Goal: Task Accomplishment & Management: Use online tool/utility

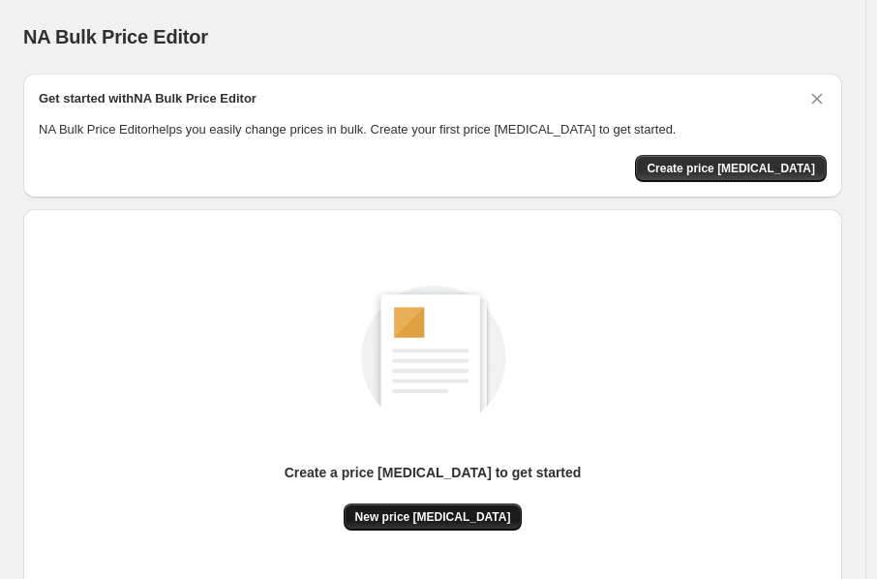
click at [461, 509] on span "New price [MEDICAL_DATA]" at bounding box center [433, 516] width 156 height 15
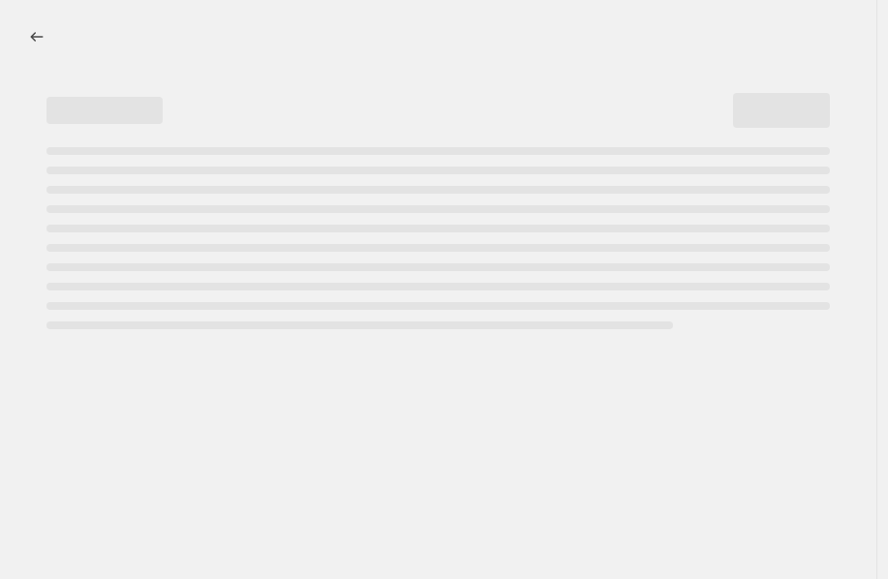
select select "percentage"
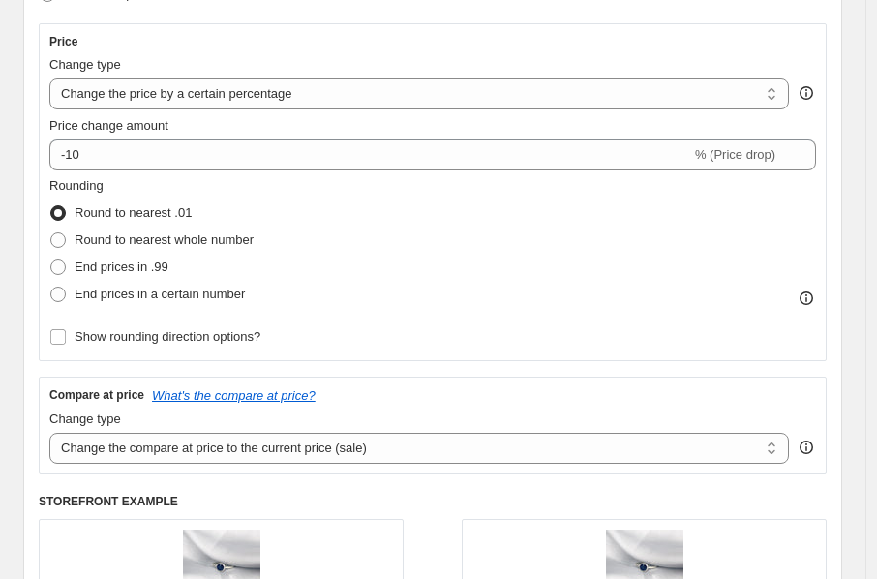
scroll to position [334, 0]
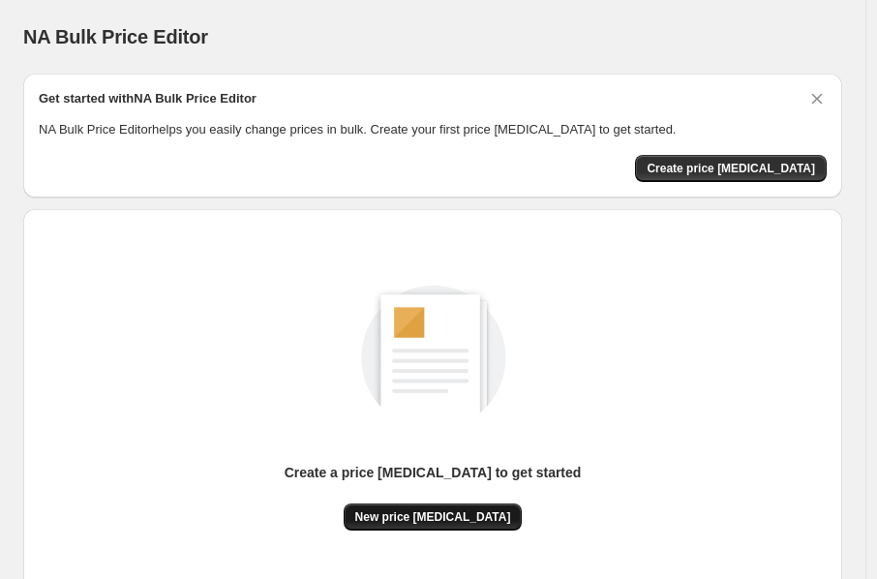
click at [445, 515] on span "New price change job" at bounding box center [433, 516] width 156 height 15
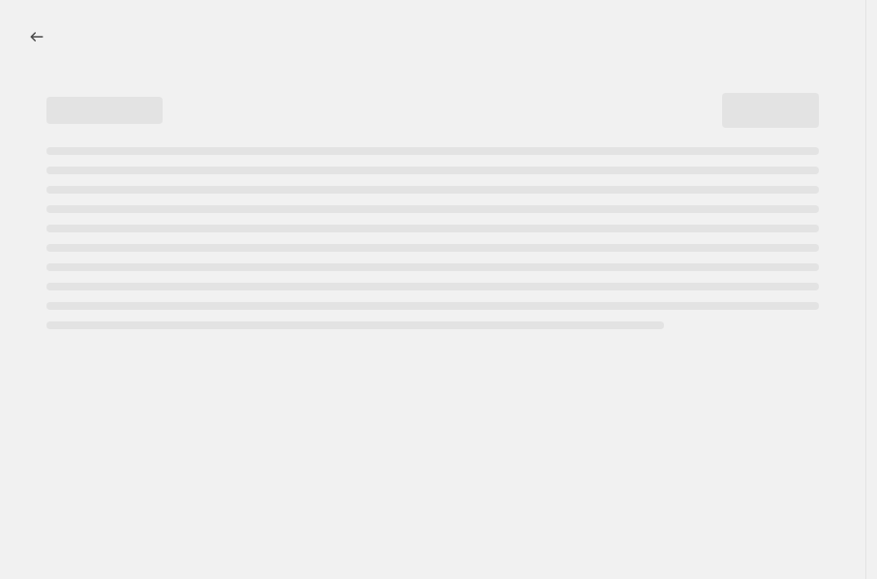
select select "percentage"
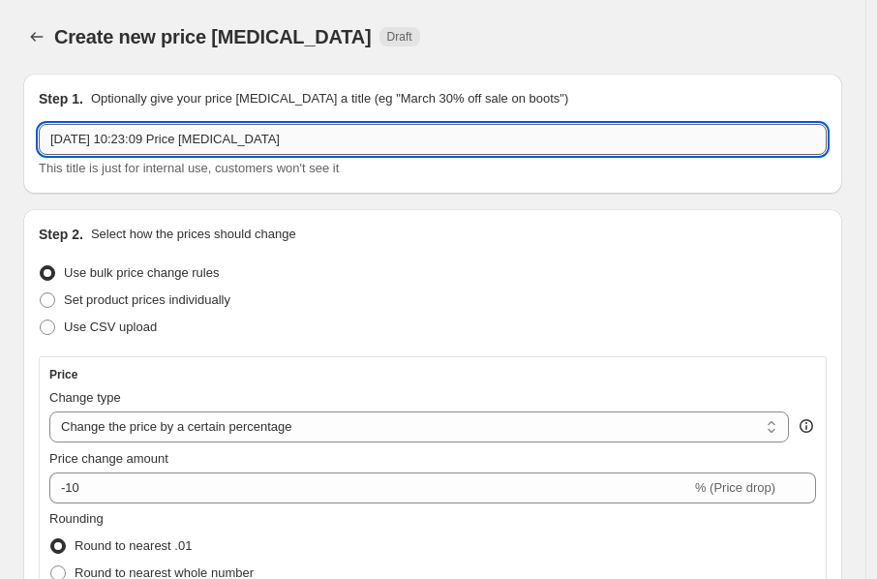
click at [287, 141] on input "13 oct 2025, 10:23:09 Price change job" at bounding box center [433, 139] width 788 height 31
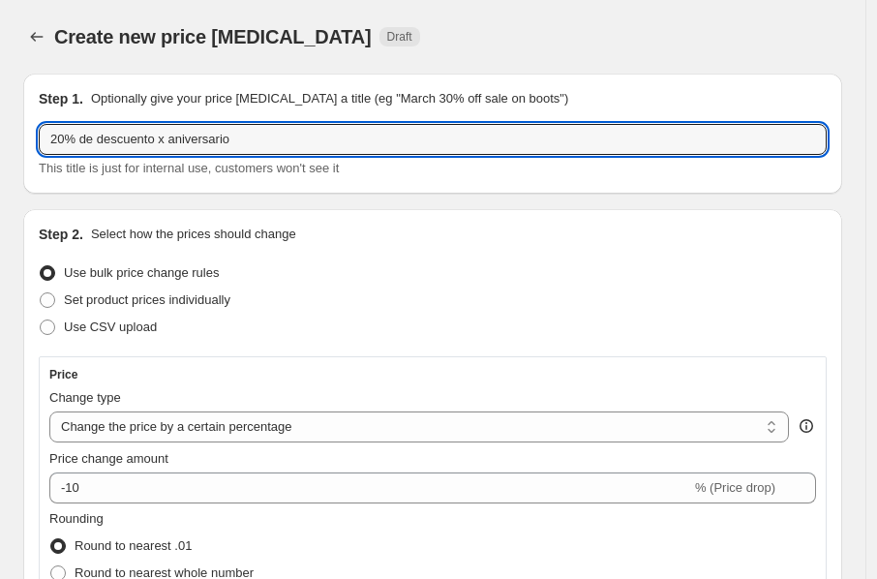
type input "20% de descuento x aniversario"
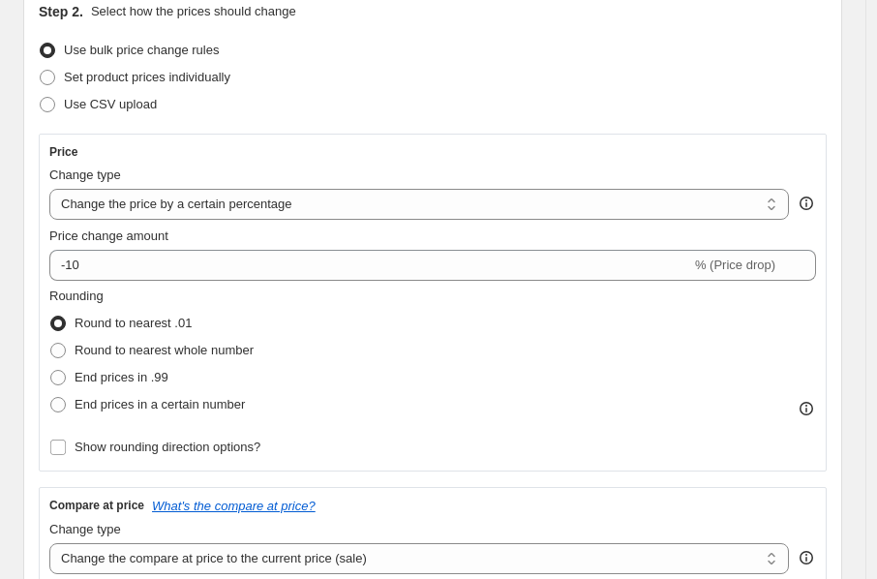
scroll to position [284, 0]
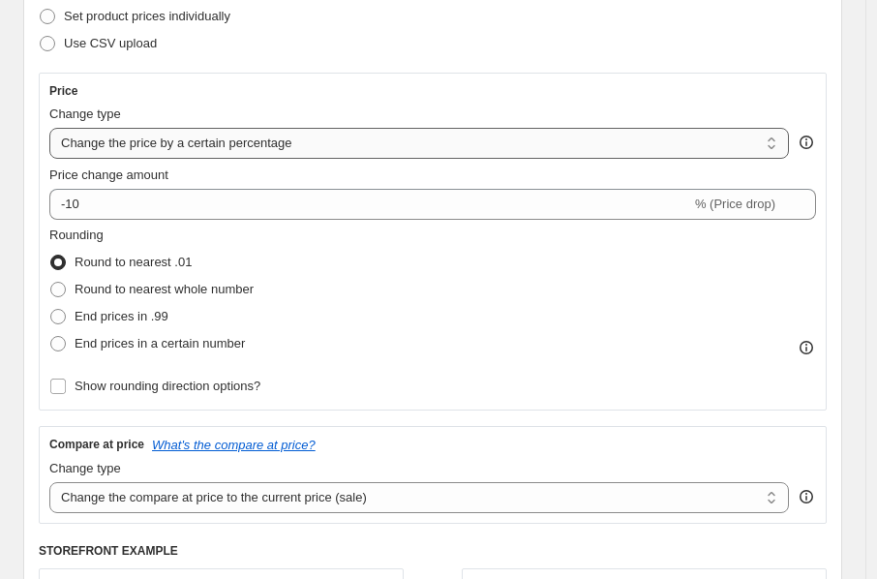
click at [259, 138] on select "Change the price to a certain amount Change the price by a certain amount Chang…" at bounding box center [418, 143] width 739 height 31
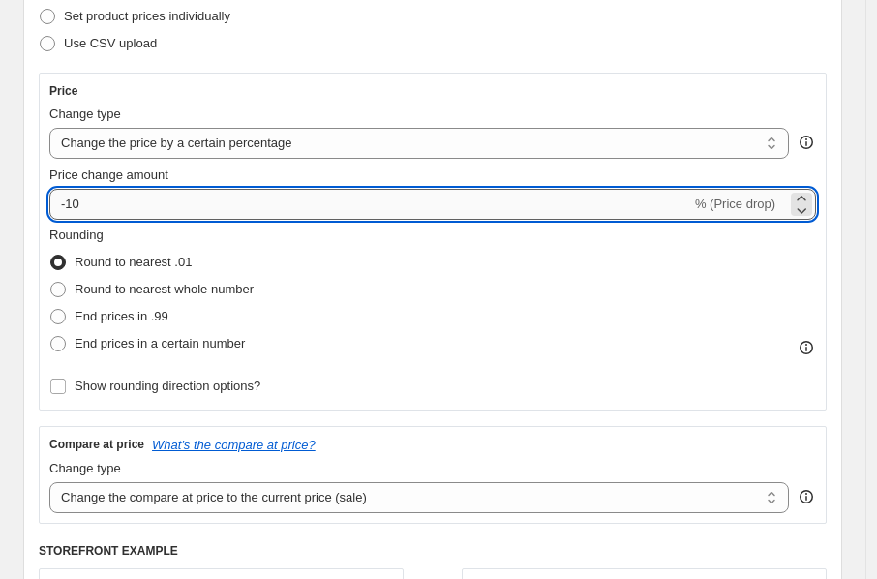
click at [65, 204] on input "-10" at bounding box center [370, 204] width 642 height 31
type input "-20"
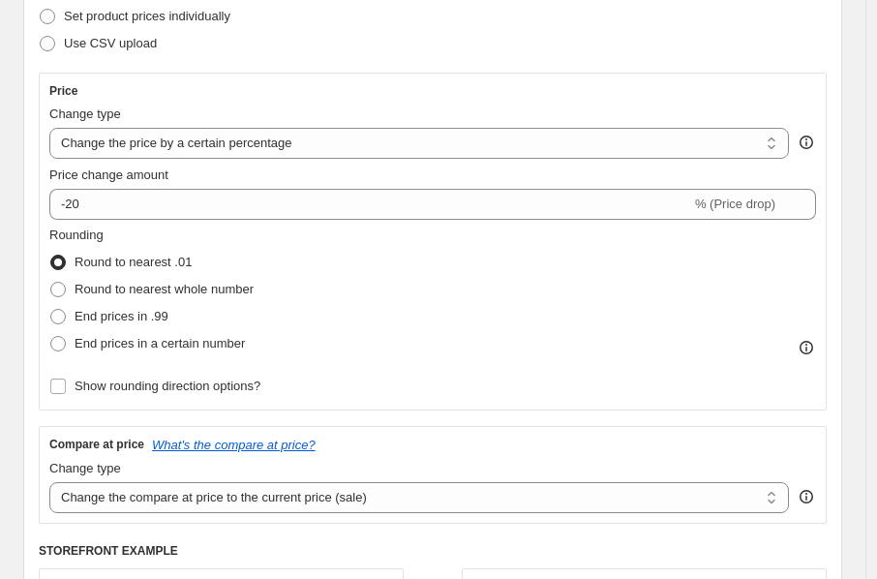
click at [219, 242] on fieldset "Rounding Round to nearest .01 Round to nearest whole number End prices in .99 E…" at bounding box center [151, 292] width 204 height 132
click at [218, 291] on span "Round to nearest whole number" at bounding box center [164, 289] width 179 height 15
click at [51, 283] on input "Round to nearest whole number" at bounding box center [50, 282] width 1 height 1
radio input "true"
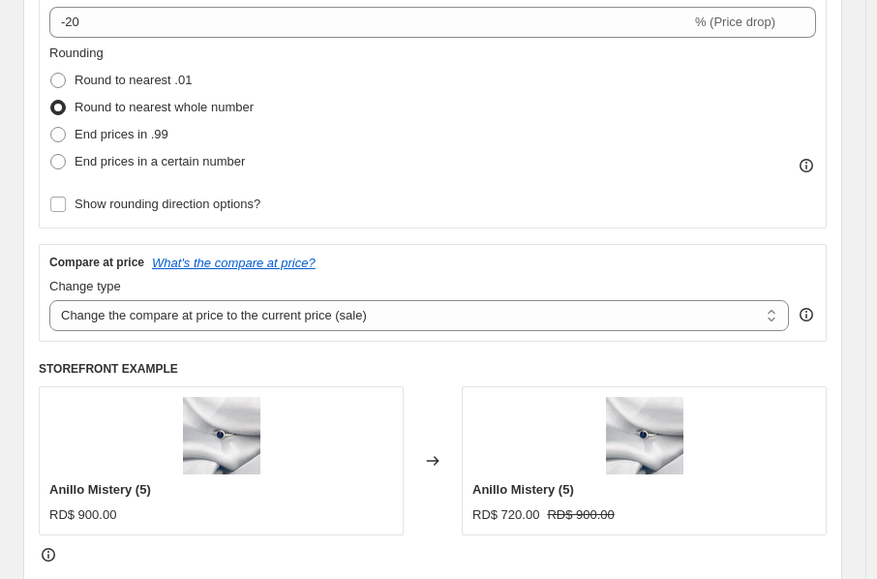
scroll to position [494, 0]
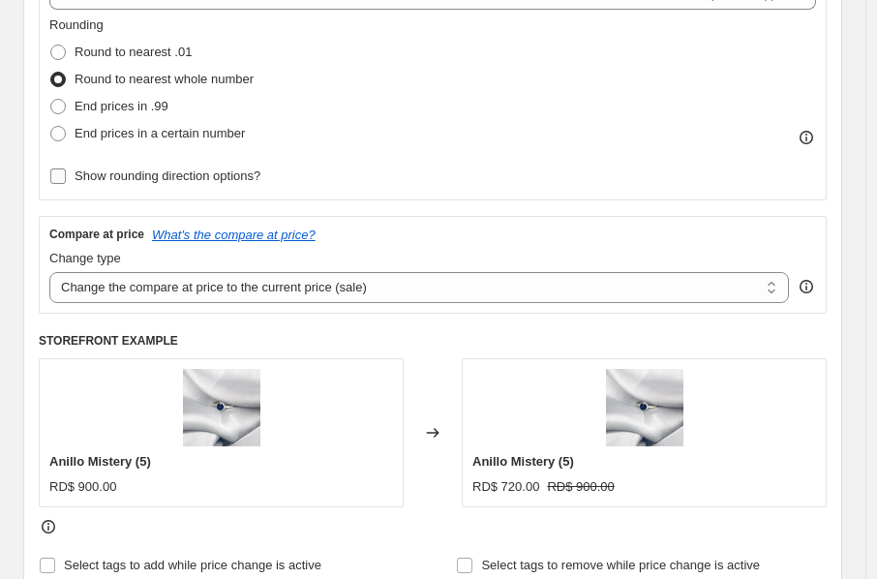
click at [232, 185] on span "Show rounding direction options?" at bounding box center [168, 175] width 186 height 19
click at [66, 184] on input "Show rounding direction options?" at bounding box center [57, 175] width 15 height 15
checkbox input "true"
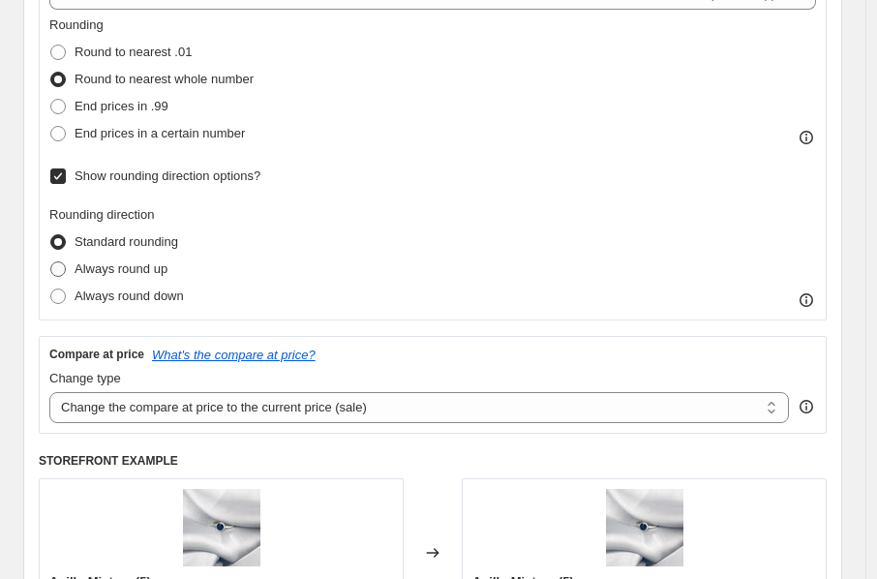
click at [141, 267] on span "Always round up" at bounding box center [121, 268] width 93 height 15
click at [51, 262] on input "Always round up" at bounding box center [50, 261] width 1 height 1
radio input "true"
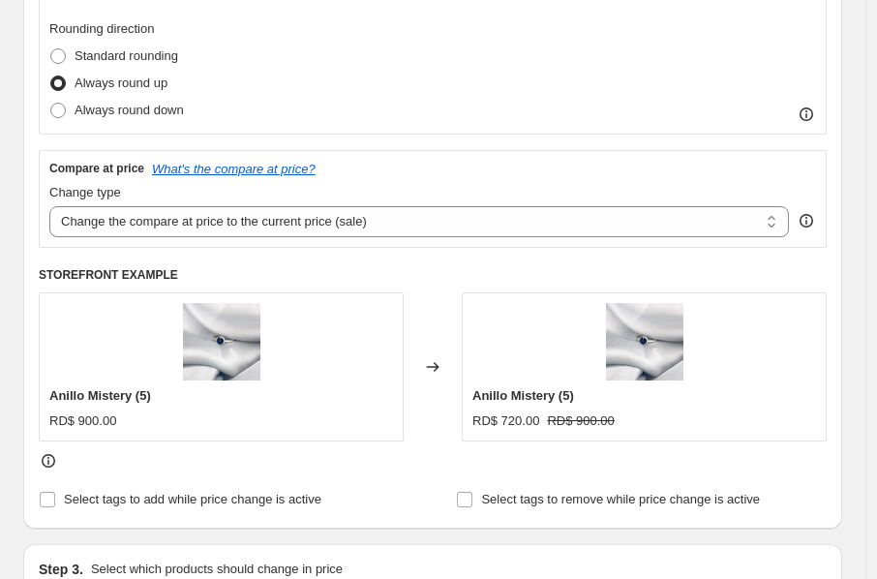
scroll to position [685, 0]
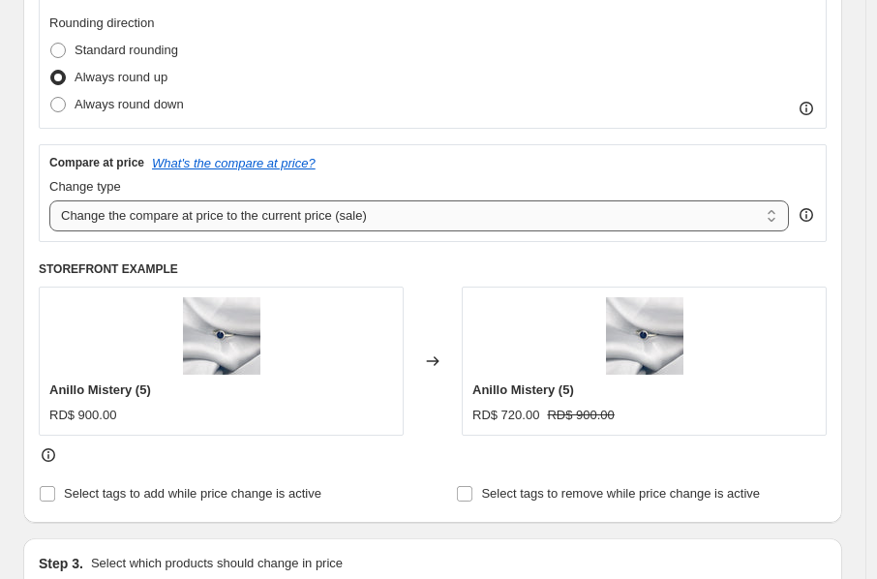
click at [347, 226] on select "Change the compare at price to the current price (sale) Change the compare at p…" at bounding box center [418, 215] width 739 height 31
click at [439, 395] on div "Changed to" at bounding box center [433, 360] width 58 height 149
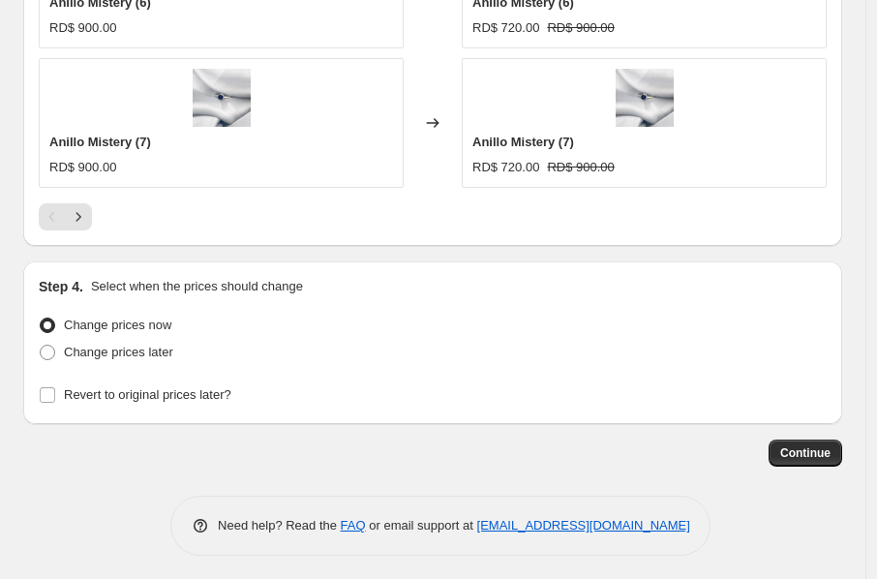
scroll to position [1966, 0]
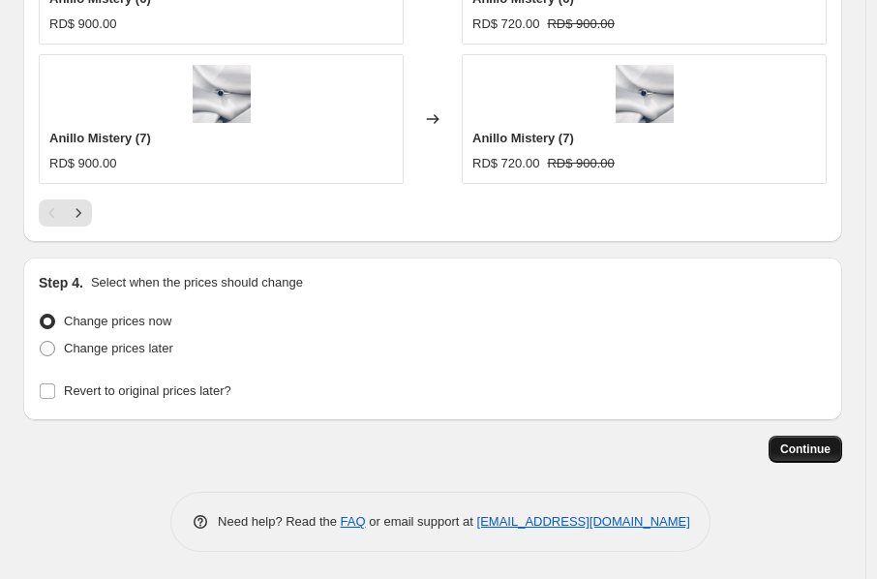
click at [819, 444] on span "Continue" at bounding box center [805, 448] width 50 height 15
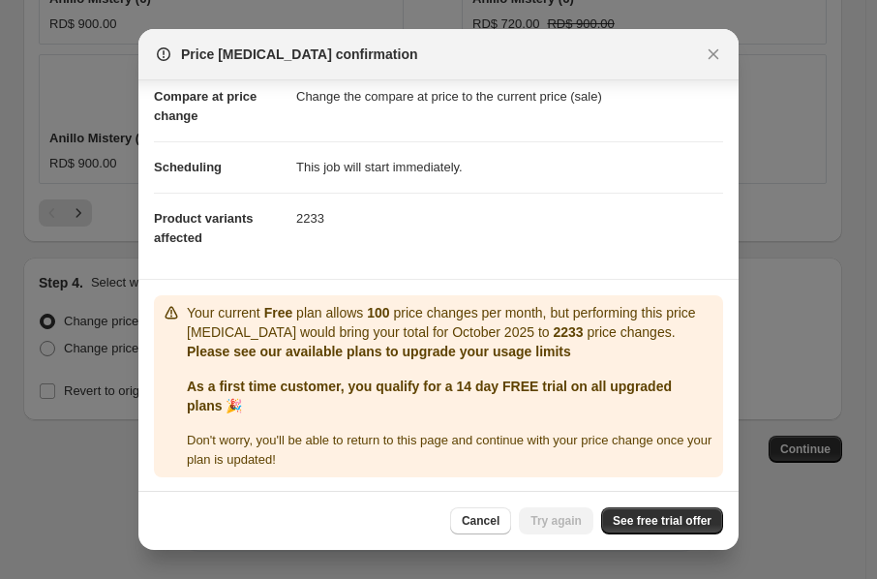
scroll to position [97, 0]
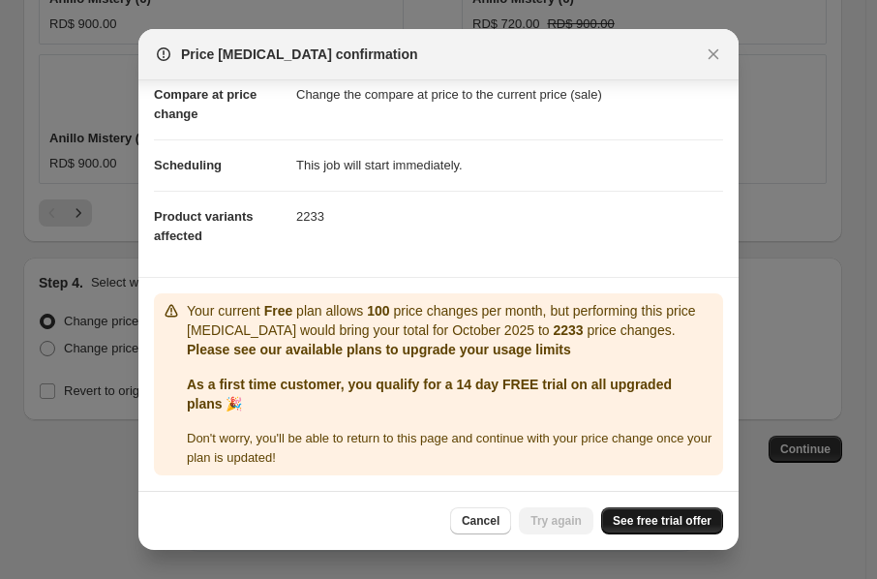
click at [655, 527] on span "See free trial offer" at bounding box center [662, 520] width 99 height 15
click at [477, 525] on span "Cancel" at bounding box center [481, 520] width 38 height 15
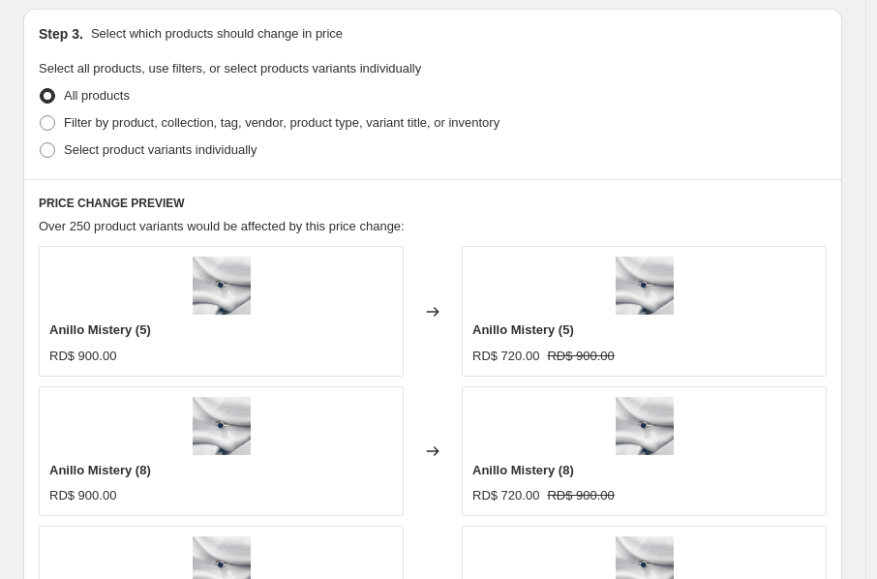
scroll to position [1213, 0]
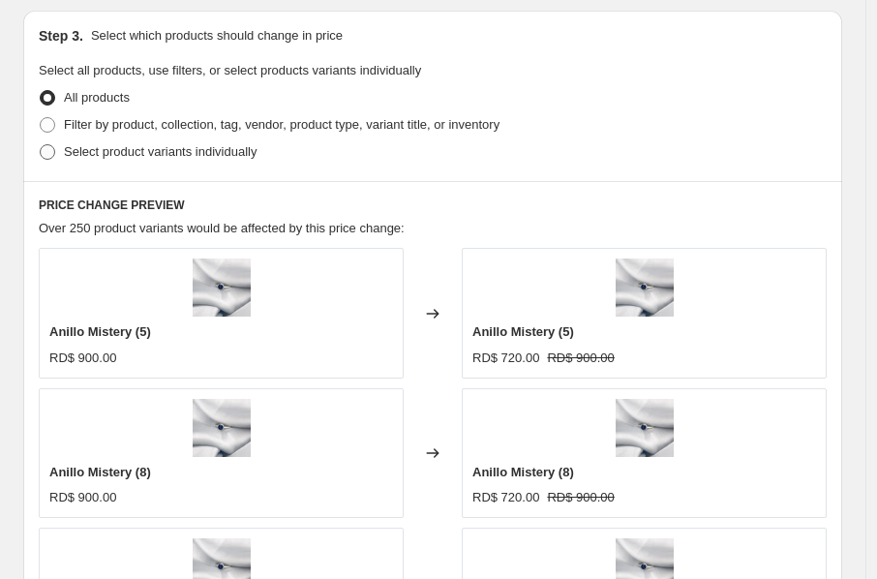
click at [210, 151] on span "Select product variants individually" at bounding box center [160, 151] width 193 height 15
click at [41, 145] on input "Select product variants individually" at bounding box center [40, 144] width 1 height 1
radio input "true"
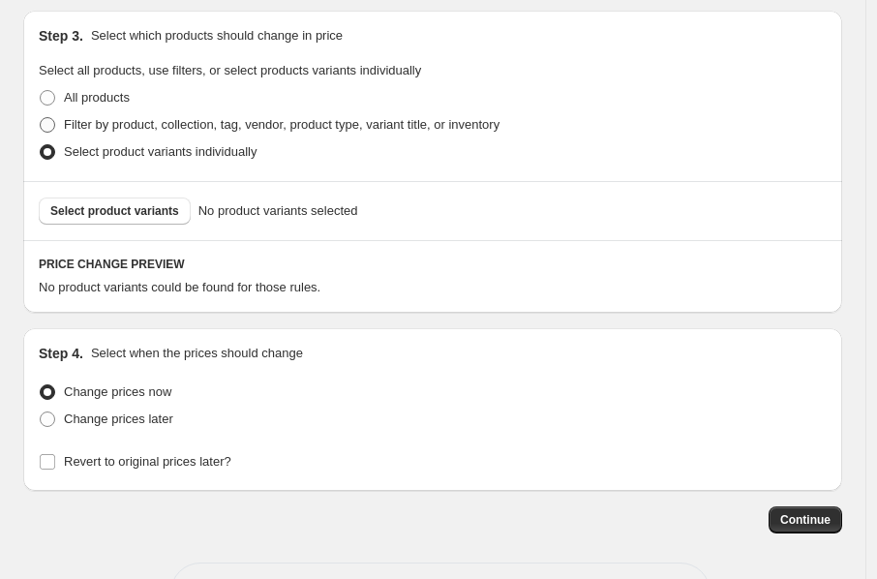
click at [98, 129] on span "Filter by product, collection, tag, vendor, product type, variant title, or inv…" at bounding box center [282, 124] width 436 height 15
click at [41, 118] on input "Filter by product, collection, tag, vendor, product type, variant title, or inv…" at bounding box center [40, 117] width 1 height 1
radio input "true"
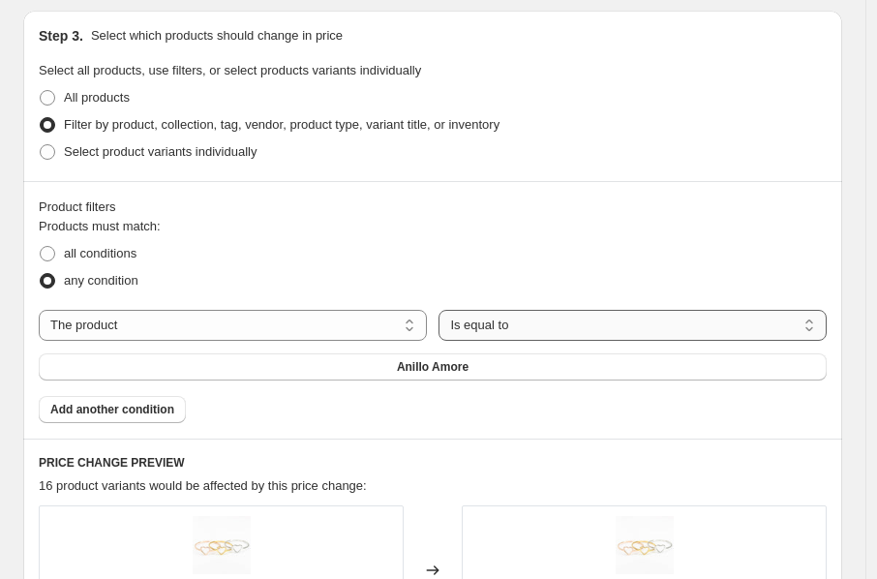
click at [475, 324] on select "Is equal to Is not equal to" at bounding box center [632, 325] width 388 height 31
select select "not_equal"
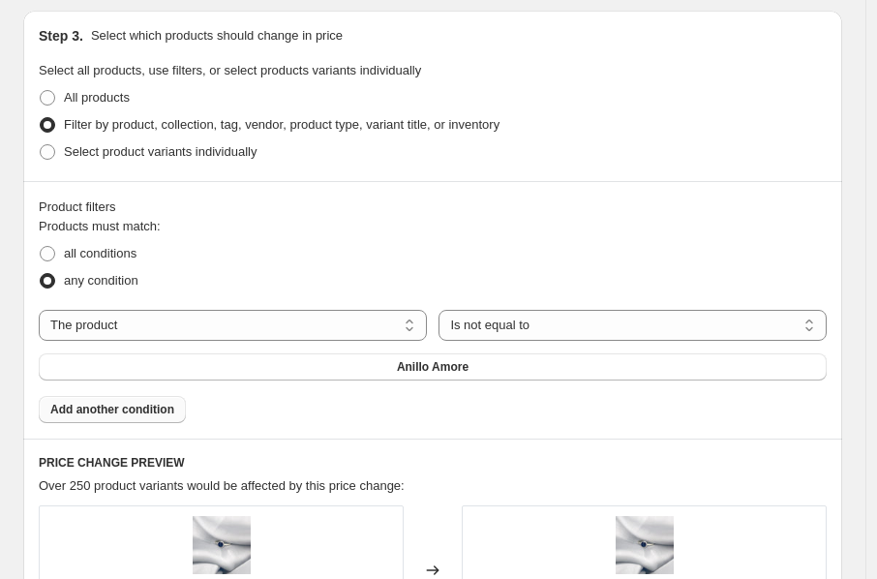
click at [176, 422] on button "Add another condition" at bounding box center [112, 409] width 147 height 27
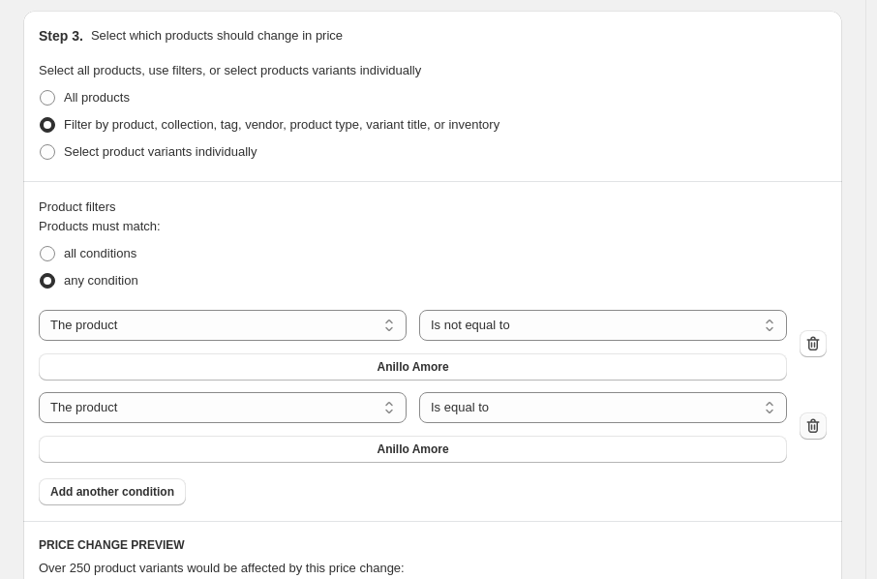
click at [819, 430] on icon "button" at bounding box center [813, 426] width 13 height 15
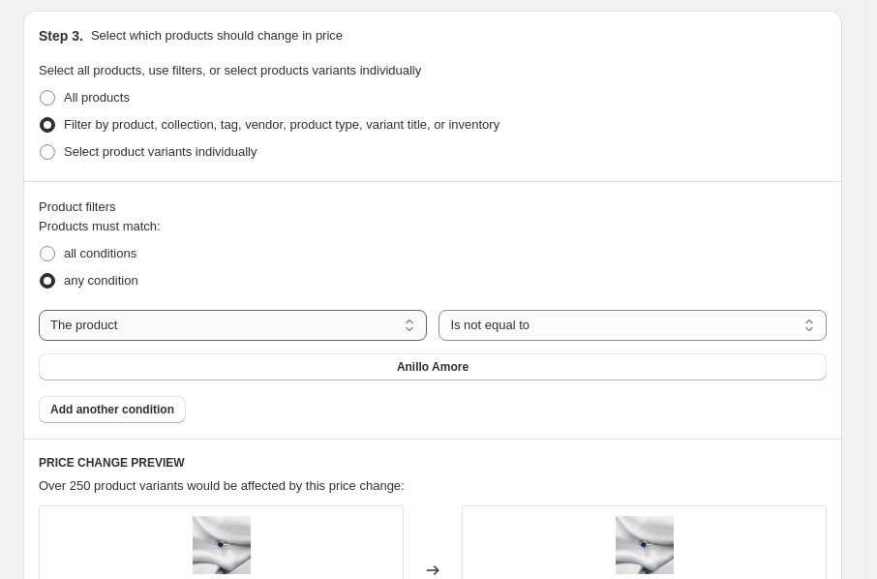
click at [199, 333] on select "The product The product's collection The product's tag The product's vendor The…" at bounding box center [233, 325] width 388 height 31
select select "collection"
click at [391, 358] on button "Accesorios para el cabello" at bounding box center [433, 366] width 788 height 27
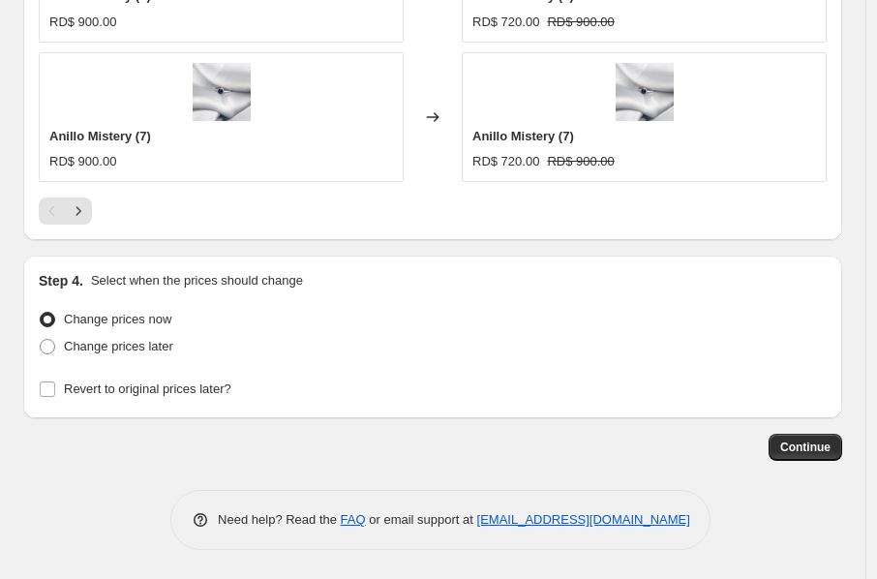
scroll to position [2227, 0]
click at [816, 446] on span "Continue" at bounding box center [805, 446] width 50 height 15
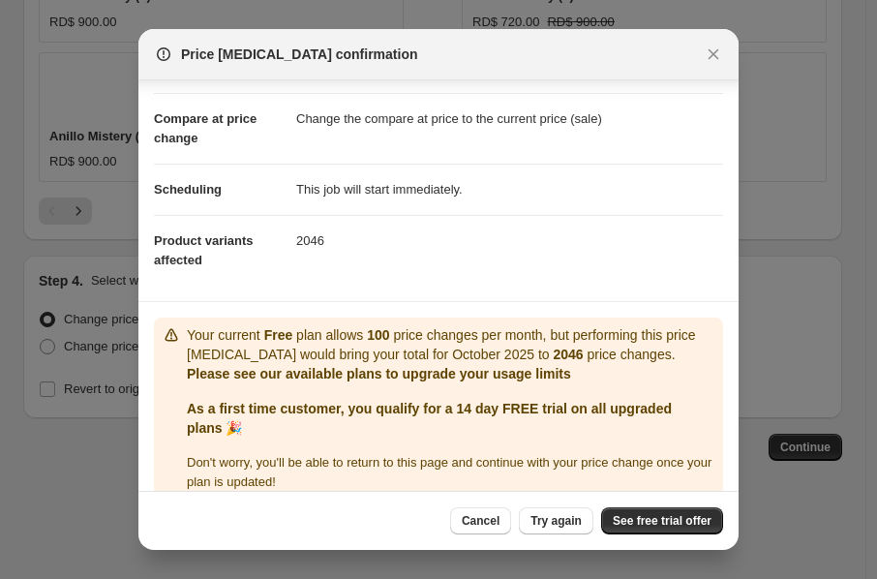
scroll to position [97, 0]
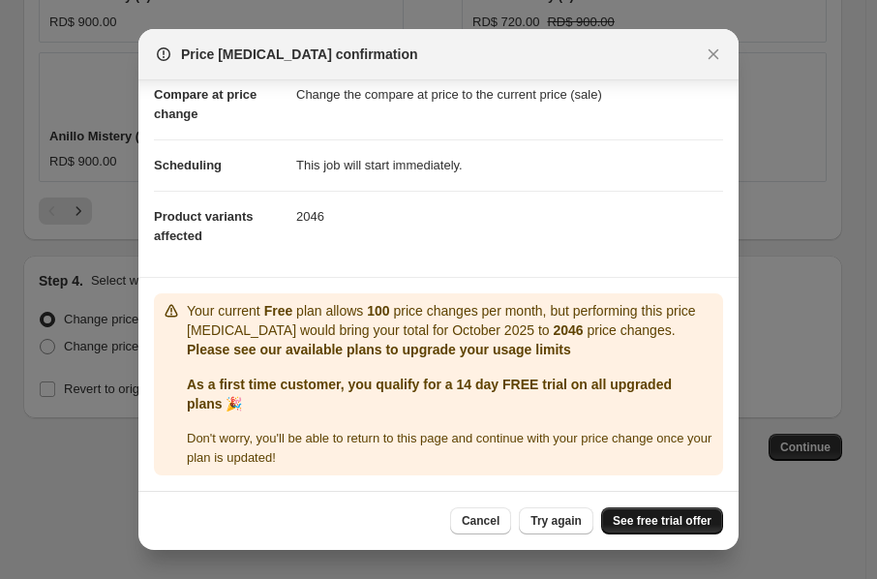
click at [653, 526] on span "See free trial offer" at bounding box center [662, 520] width 99 height 15
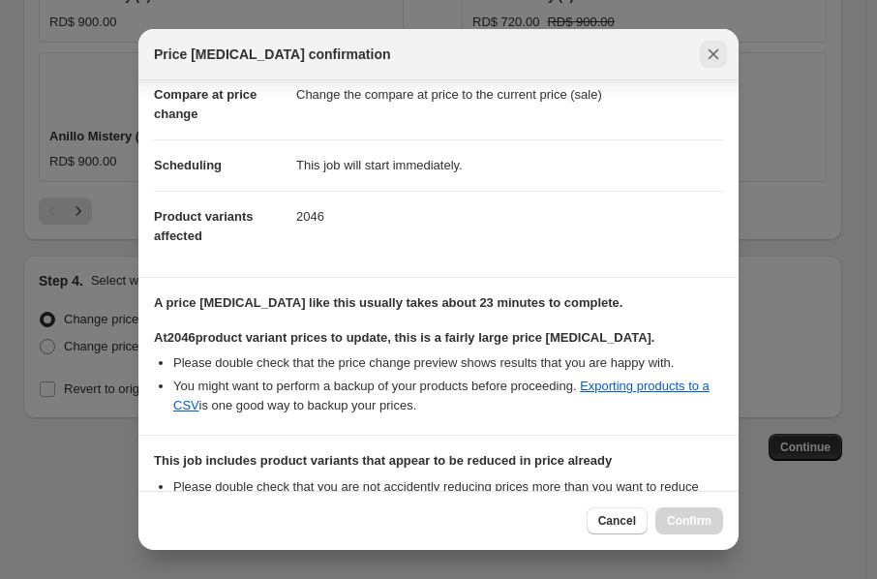
click at [723, 57] on button "Close" at bounding box center [713, 54] width 27 height 27
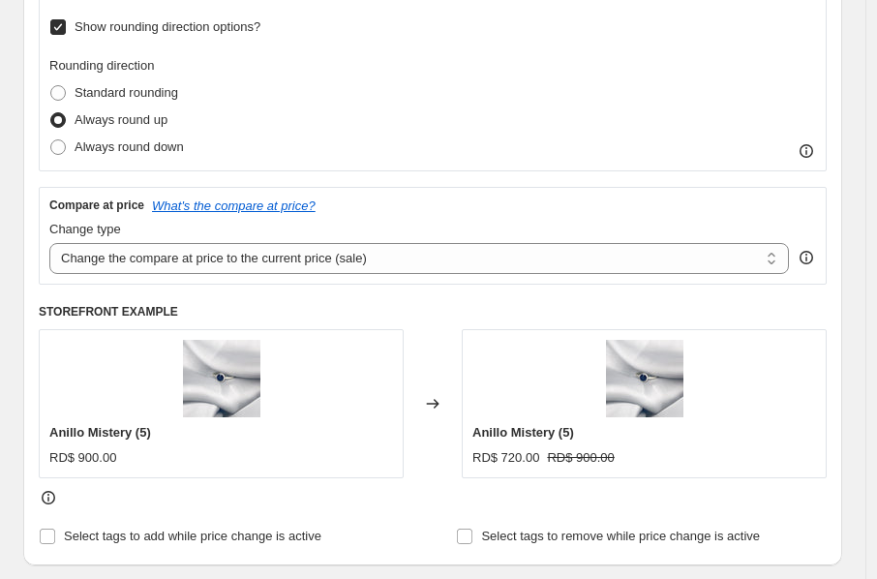
scroll to position [621, 0]
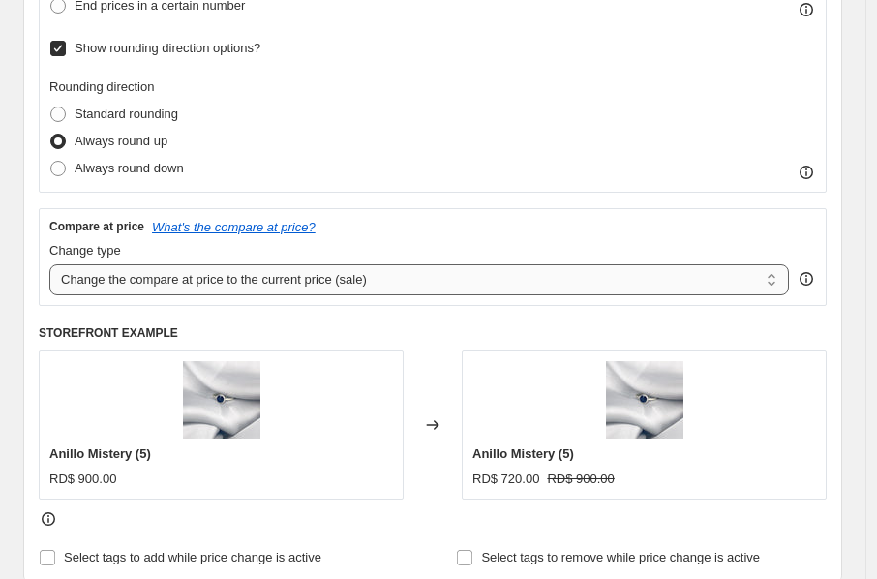
click at [422, 289] on select "Change the compare at price to the current price (sale) Change the compare at p…" at bounding box center [418, 279] width 739 height 31
click at [431, 330] on h6 "STOREFRONT EXAMPLE" at bounding box center [433, 332] width 788 height 15
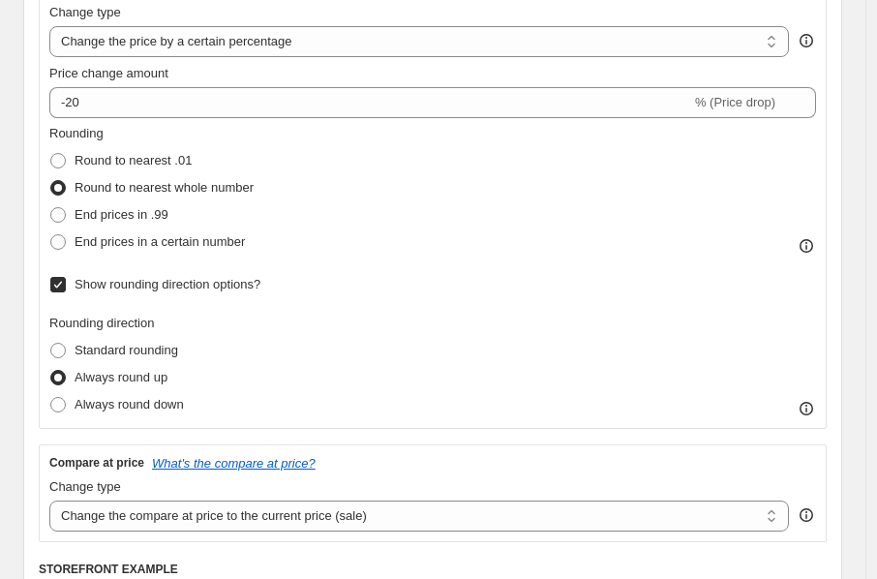
scroll to position [2227, 0]
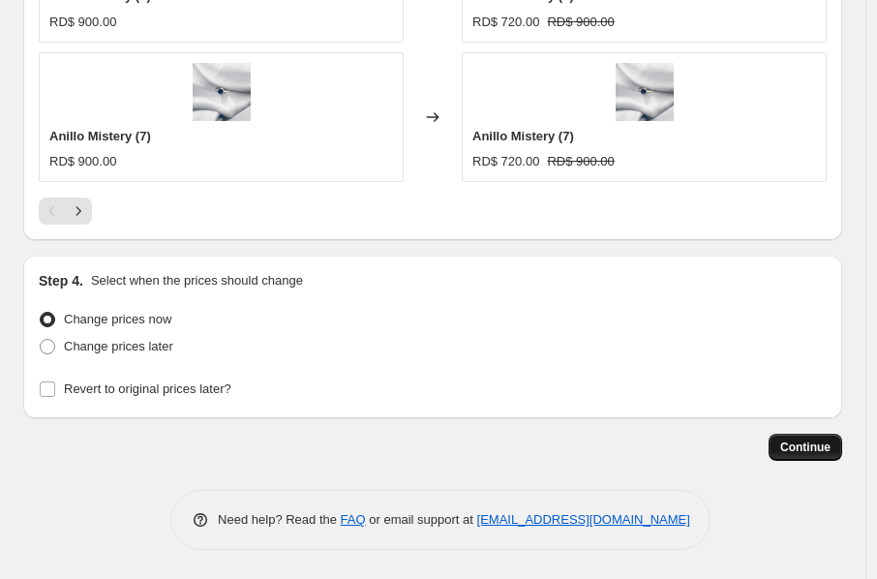
click at [824, 459] on button "Continue" at bounding box center [806, 447] width 74 height 27
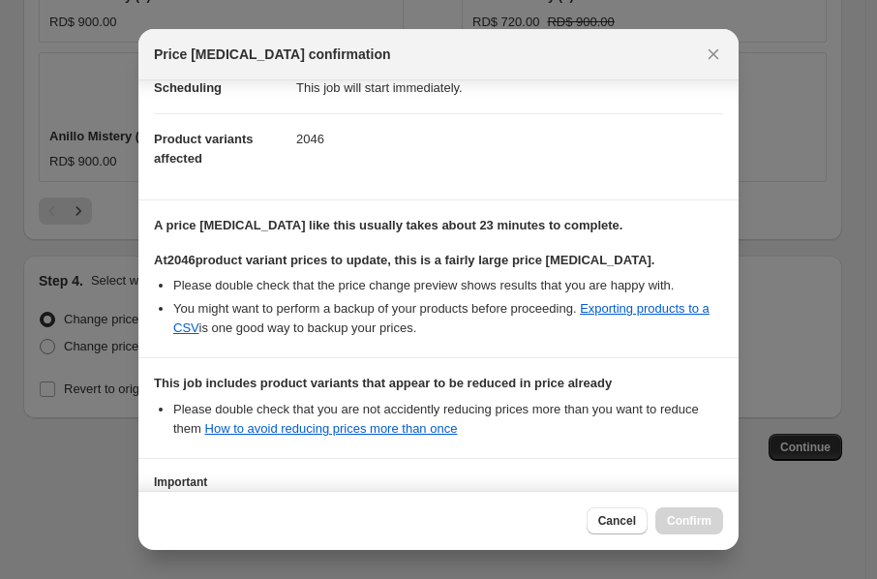
scroll to position [175, 0]
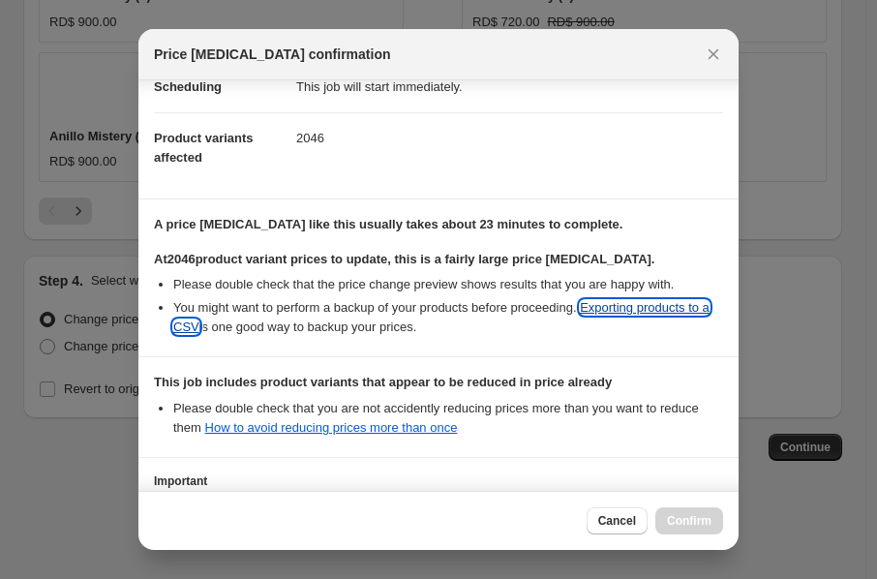
click at [619, 314] on link "Exporting products to a CSV" at bounding box center [441, 317] width 536 height 34
click at [611, 517] on span "Cancel" at bounding box center [617, 520] width 38 height 15
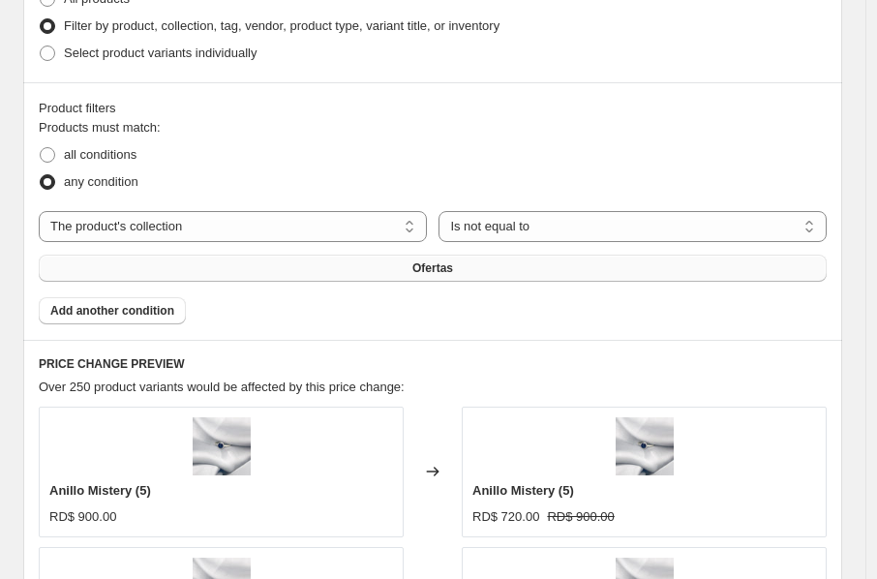
scroll to position [1307, 0]
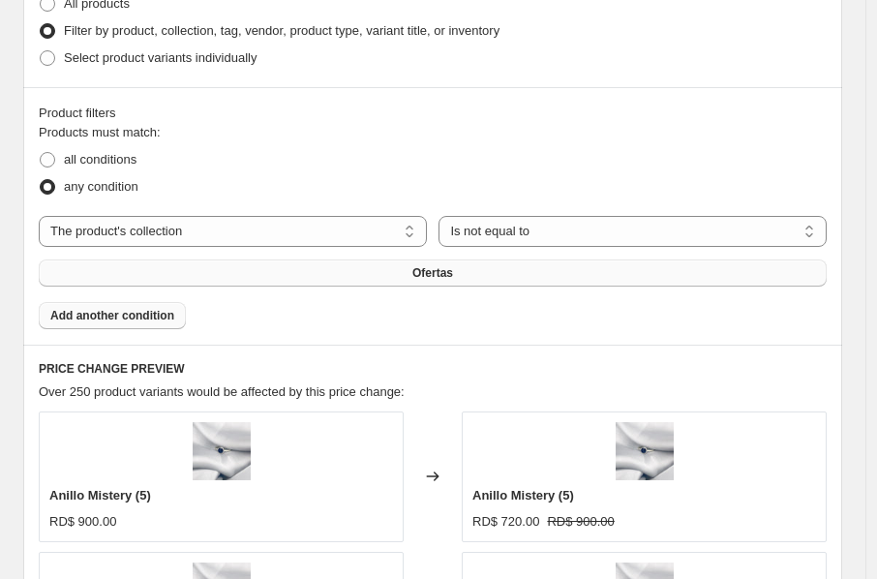
click at [160, 304] on button "Add another condition" at bounding box center [112, 315] width 147 height 27
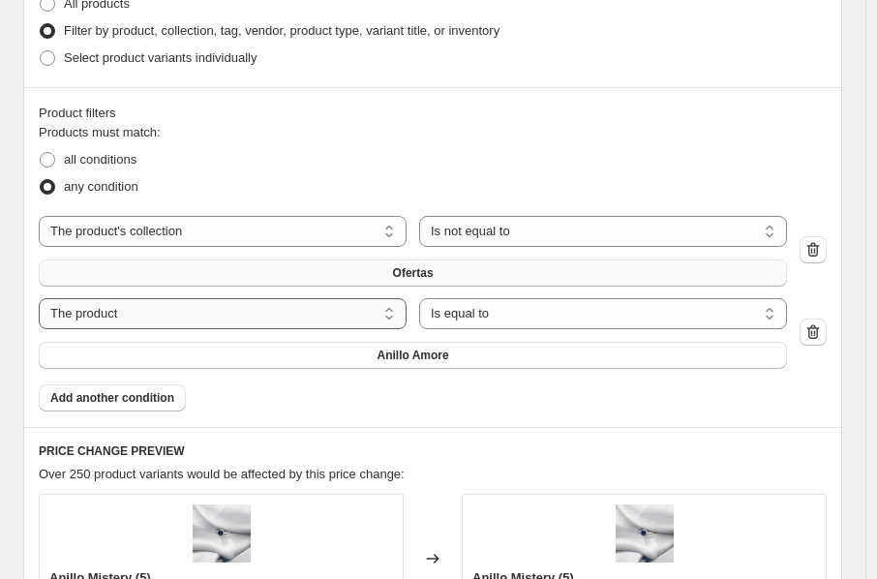
click at [196, 316] on select "The product The product's collection The product's tag The product's vendor The…" at bounding box center [223, 313] width 368 height 31
click at [416, 316] on div "The product The product's collection The product's tag The product's vendor The…" at bounding box center [413, 333] width 748 height 71
click at [823, 327] on icon "button" at bounding box center [812, 331] width 19 height 19
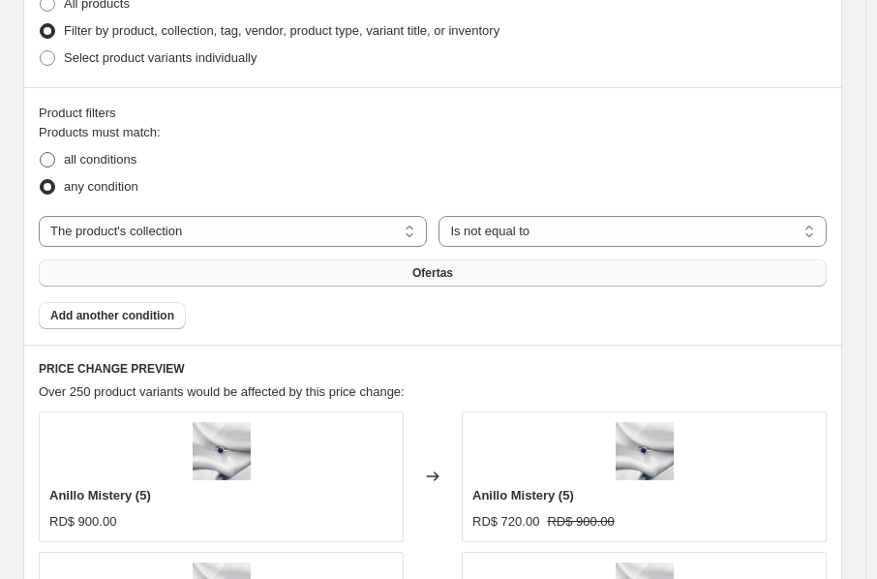
click at [50, 160] on span at bounding box center [47, 159] width 15 height 15
click at [41, 153] on input "all conditions" at bounding box center [40, 152] width 1 height 1
radio input "true"
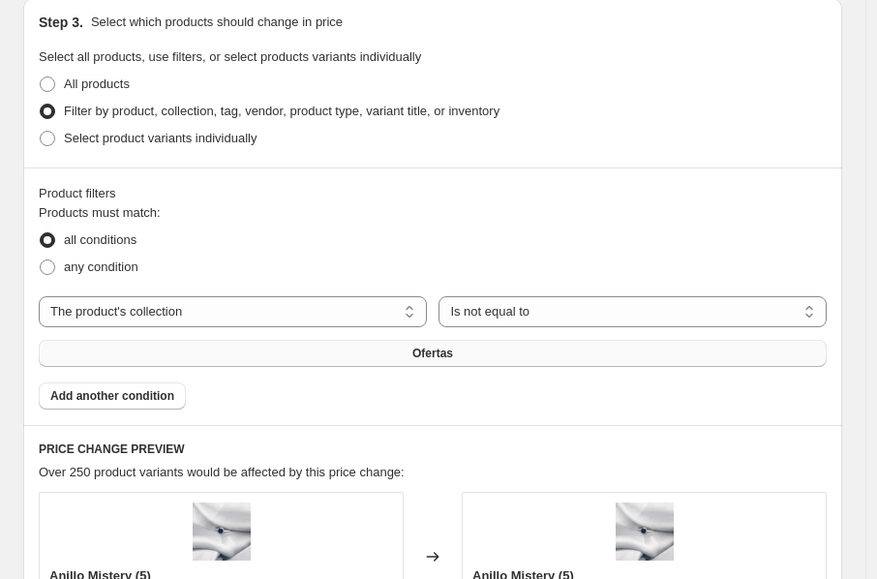
scroll to position [1237, 0]
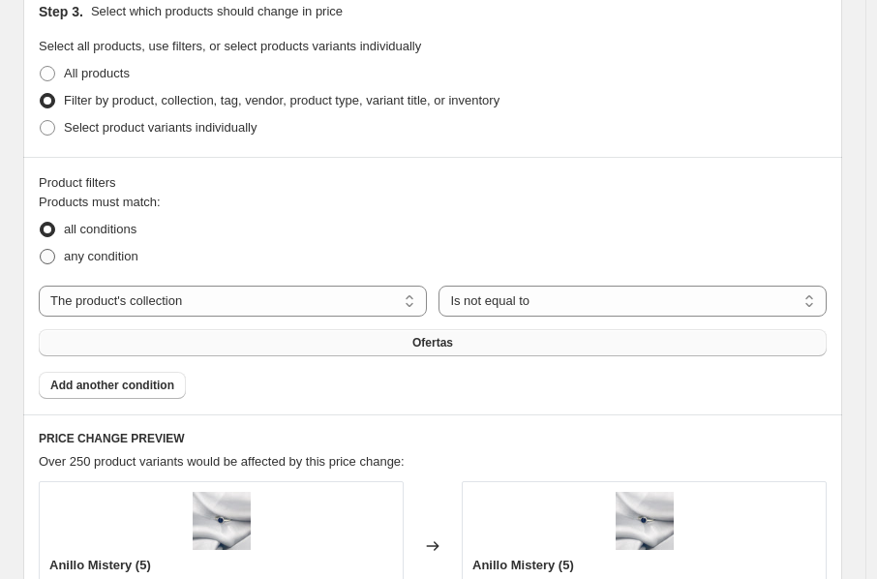
click at [42, 260] on span at bounding box center [47, 256] width 15 height 15
click at [41, 250] on input "any condition" at bounding box center [40, 249] width 1 height 1
radio input "true"
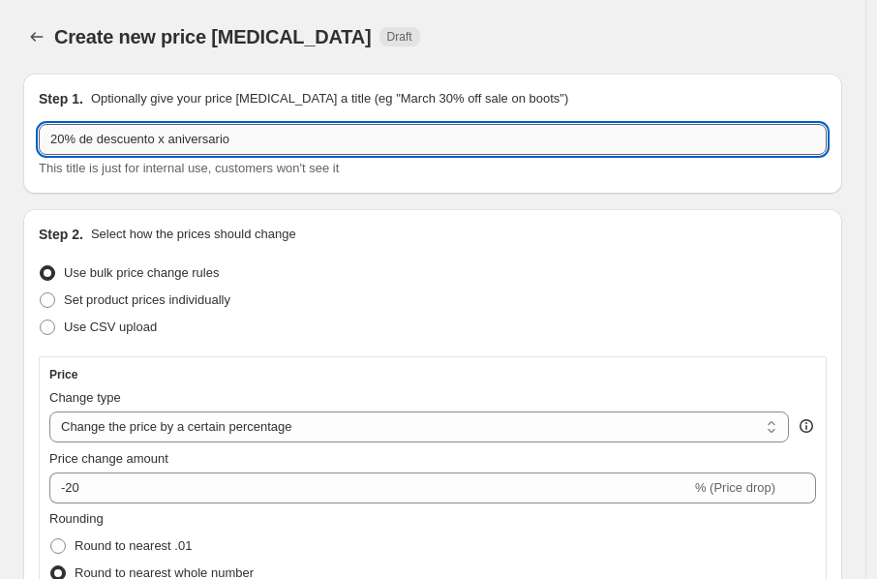
click at [169, 140] on input "20% de descuento x aniversario" at bounding box center [433, 139] width 788 height 31
click at [166, 140] on input "20% de descuento x aniversario" at bounding box center [433, 139] width 788 height 31
click at [184, 138] on input "20% de descuento x 10°aniversario" at bounding box center [433, 139] width 788 height 31
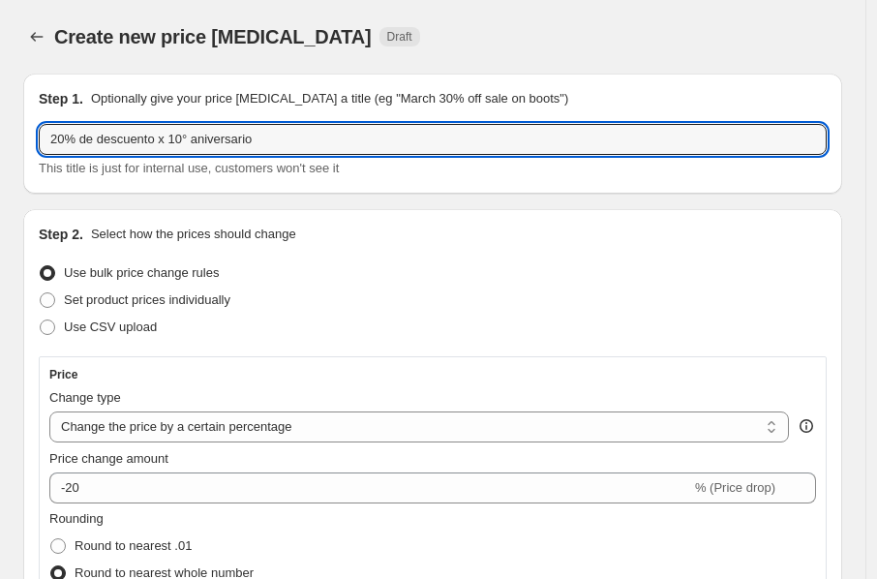
type input "20% de descuento x 10° aniversario"
click at [356, 226] on div "Step 2. Select how the prices should change" at bounding box center [433, 234] width 788 height 19
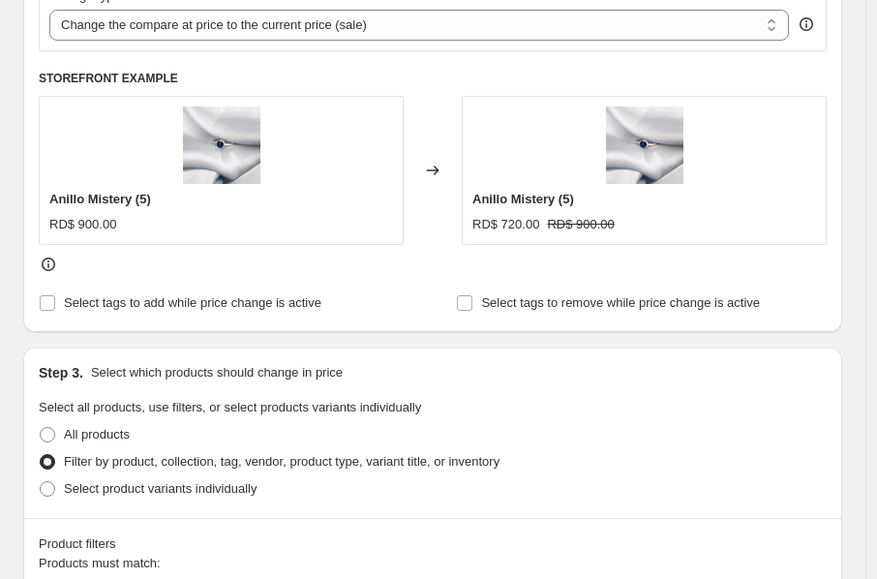
scroll to position [861, 0]
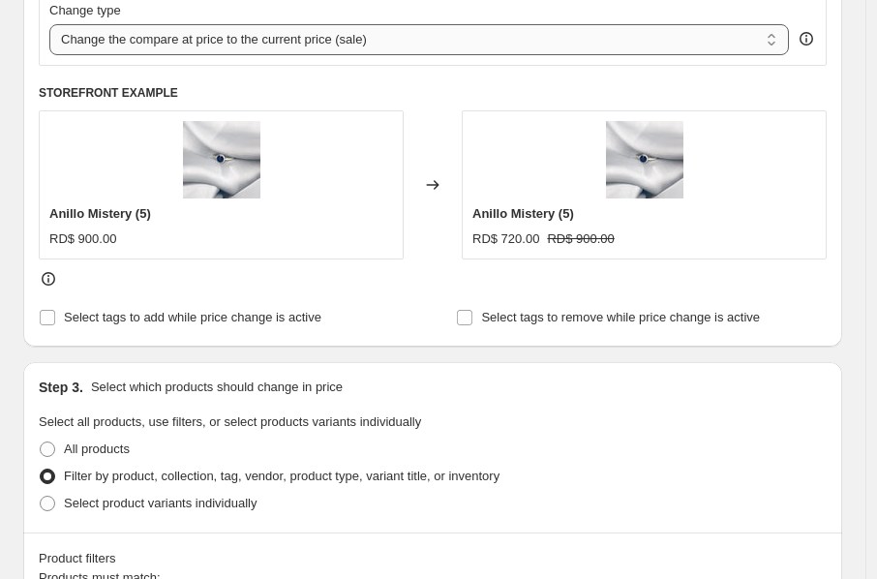
drag, startPoint x: 422, startPoint y: 6, endPoint x: 421, endPoint y: 42, distance: 35.8
click at [421, 42] on select "Change the compare at price to the current price (sale) Change the compare at p…" at bounding box center [418, 39] width 739 height 31
click at [49, 25] on select "Change the compare at price to the current price (sale) Change the compare at p…" at bounding box center [418, 39] width 739 height 31
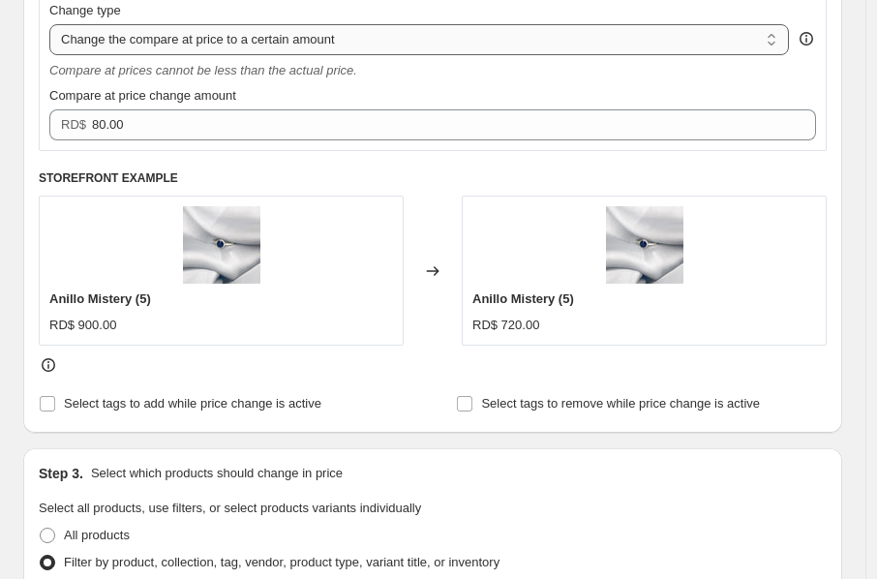
click at [437, 38] on select "Change the compare at price to the current price (sale) Change the compare at p…" at bounding box center [418, 39] width 739 height 31
click at [49, 25] on select "Change the compare at price to the current price (sale) Change the compare at p…" at bounding box center [418, 39] width 739 height 31
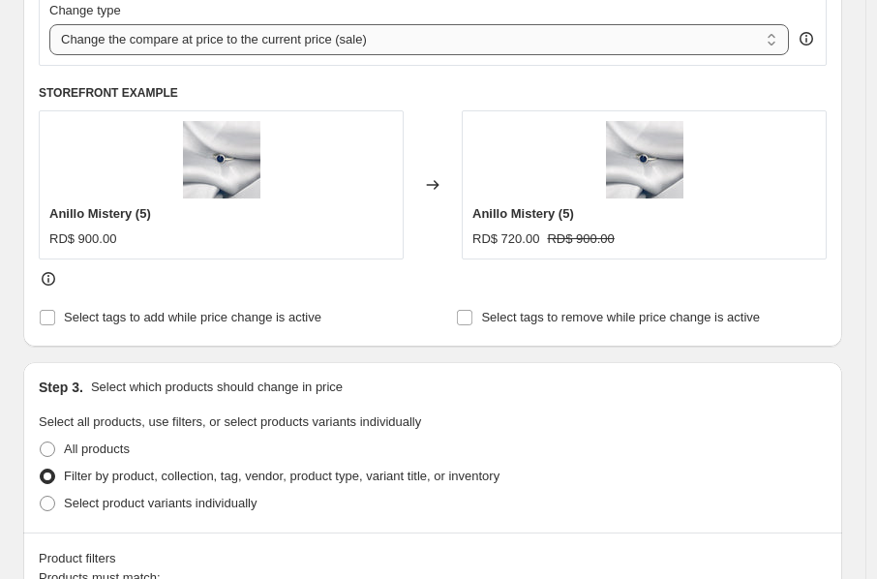
click at [420, 46] on select "Change the compare at price to the current price (sale) Change the compare at p…" at bounding box center [418, 39] width 739 height 31
click at [49, 25] on select "Change the compare at price to the current price (sale) Change the compare at p…" at bounding box center [418, 39] width 739 height 31
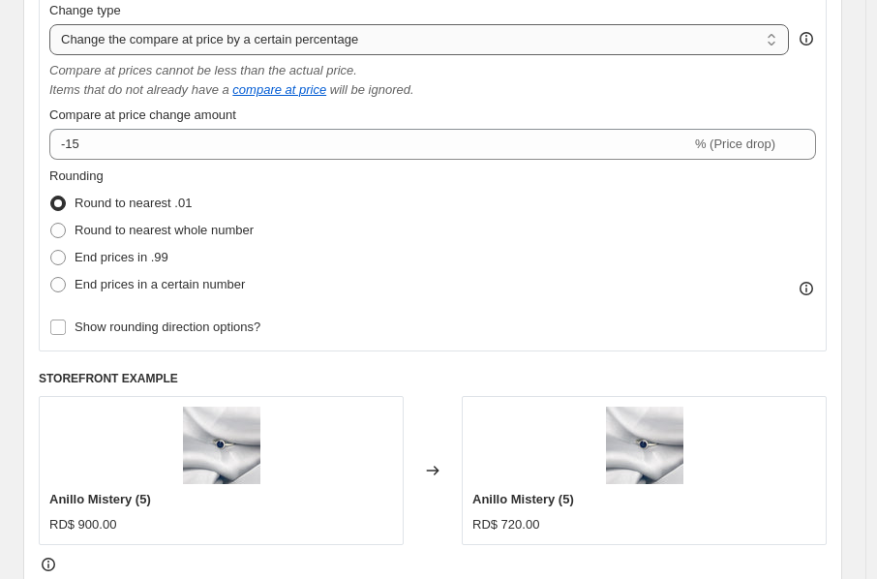
click at [450, 44] on select "Change the compare at price to the current price (sale) Change the compare at p…" at bounding box center [418, 39] width 739 height 31
select select "ep"
click at [49, 25] on select "Change the compare at price to the current price (sale) Change the compare at p…" at bounding box center [418, 39] width 739 height 31
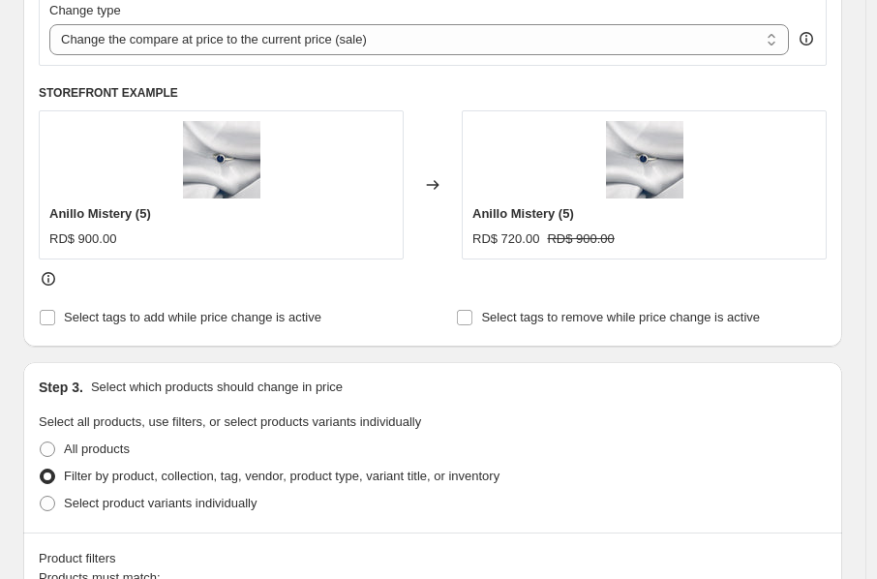
click at [434, 151] on div "Changed to" at bounding box center [433, 184] width 58 height 149
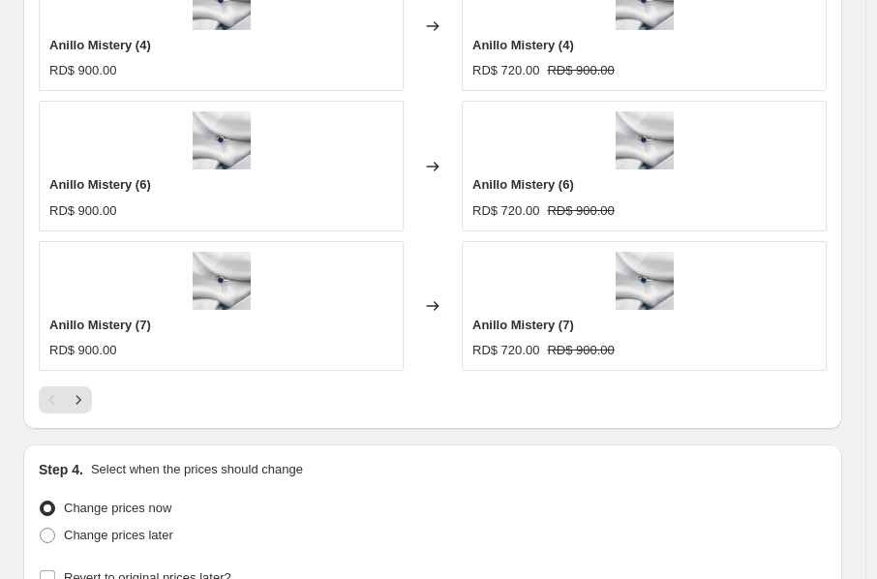
scroll to position [2183, 0]
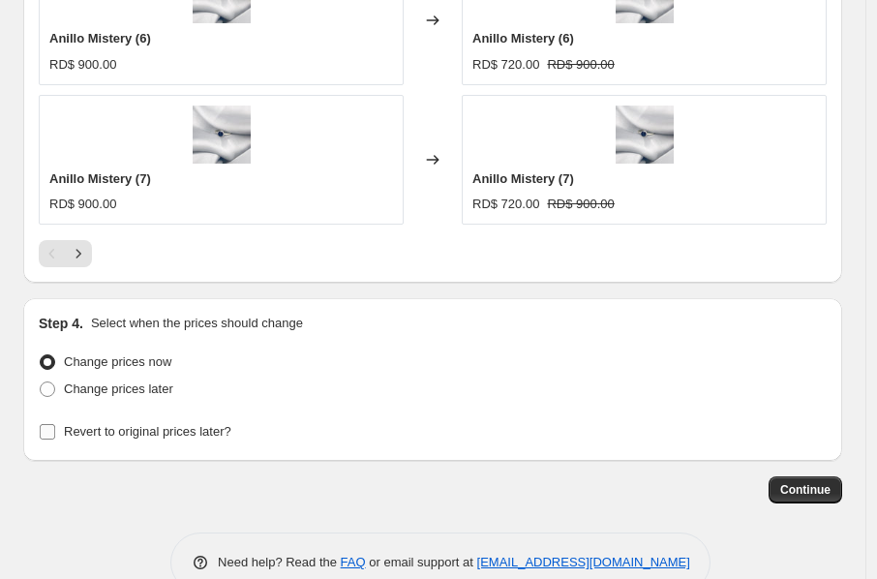
click at [112, 437] on span "Revert to original prices later?" at bounding box center [147, 431] width 167 height 15
click at [55, 437] on input "Revert to original prices later?" at bounding box center [47, 431] width 15 height 15
checkbox input "true"
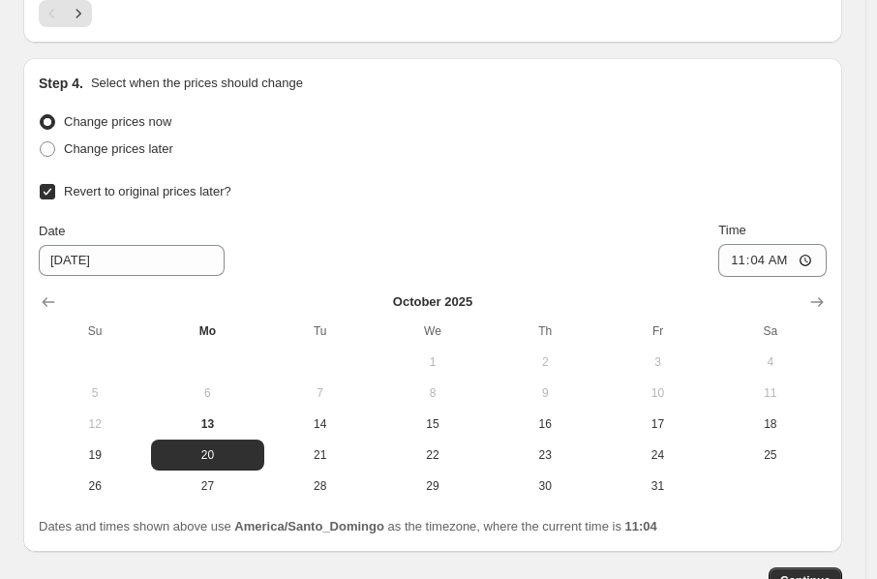
scroll to position [2433, 0]
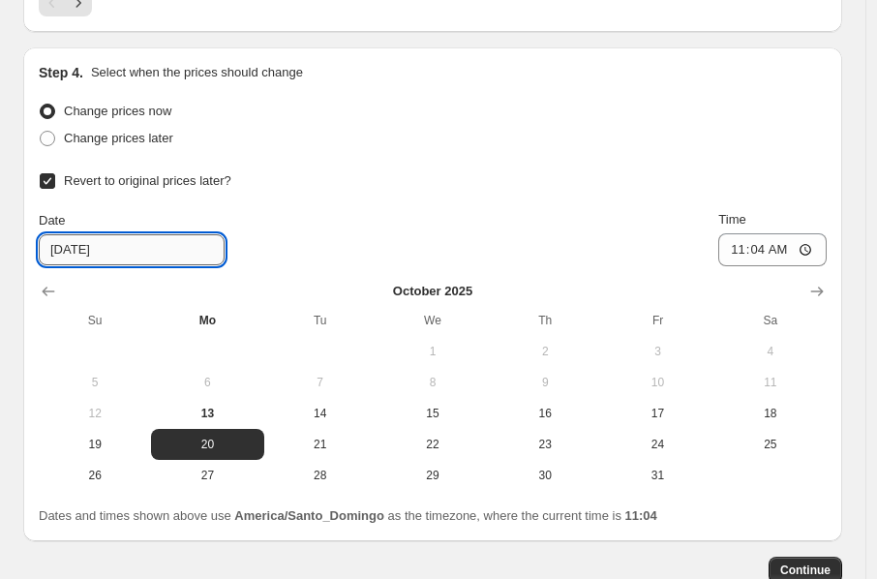
click at [75, 240] on input "10/20/2025" at bounding box center [132, 249] width 186 height 31
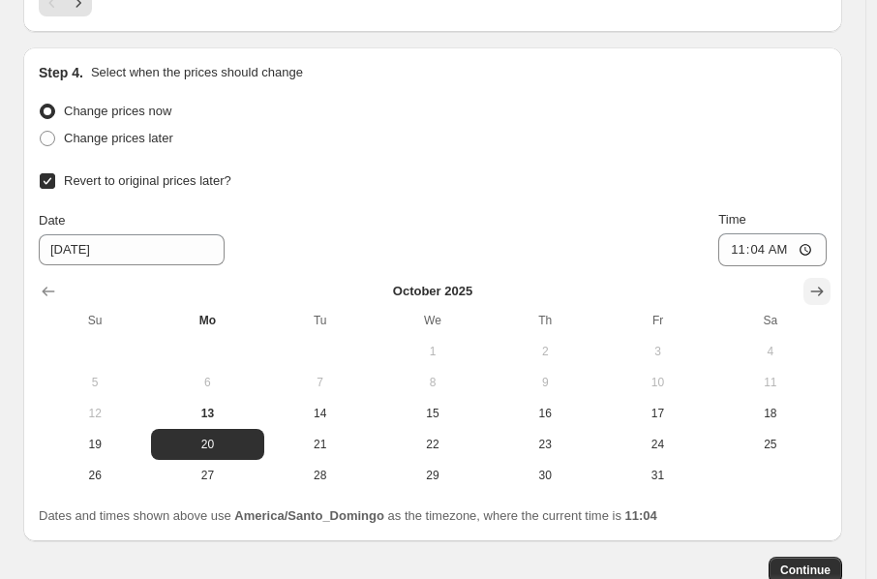
click at [827, 292] on icon "Show next month, November 2025" at bounding box center [816, 291] width 19 height 19
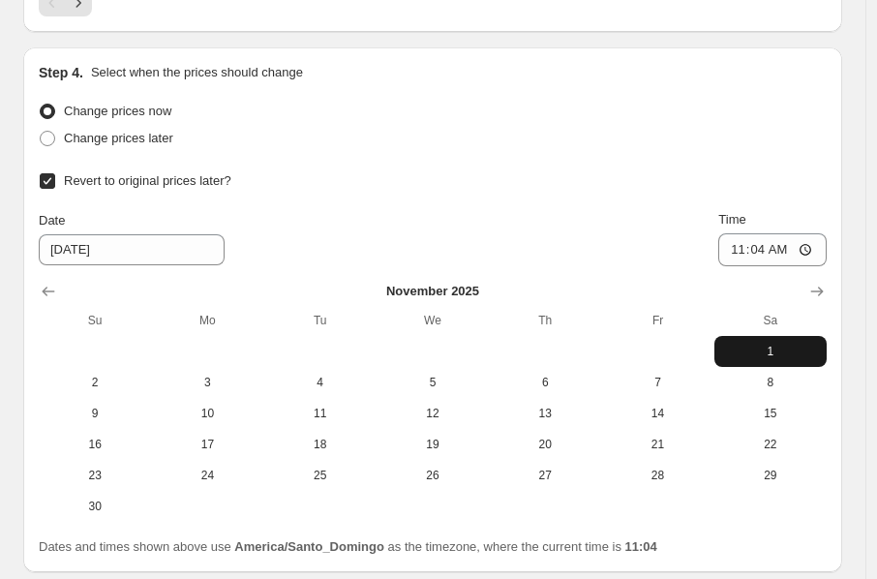
click at [755, 347] on span "1" at bounding box center [770, 351] width 97 height 15
type input "11/1/2025"
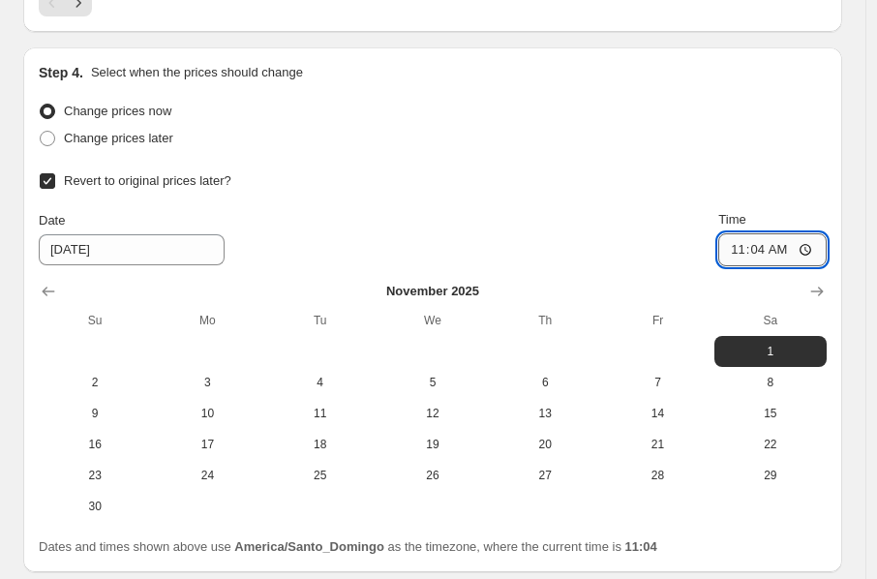
click at [743, 252] on input "11:04" at bounding box center [772, 249] width 108 height 33
type input "00:00"
click at [769, 199] on div "Revert to original prices later? Date 11/1/2025 Time 00:00 November 2025 Su Mo …" at bounding box center [433, 344] width 788 height 354
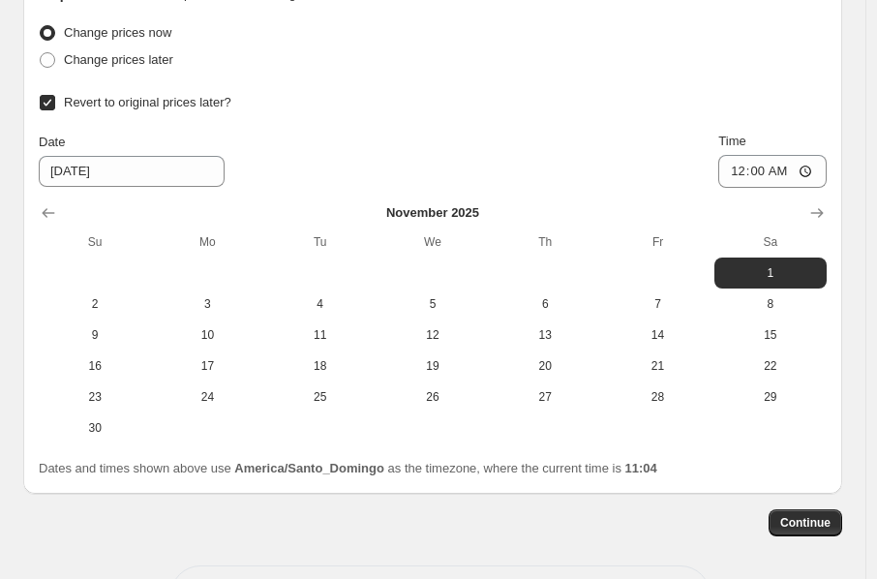
scroll to position [2517, 0]
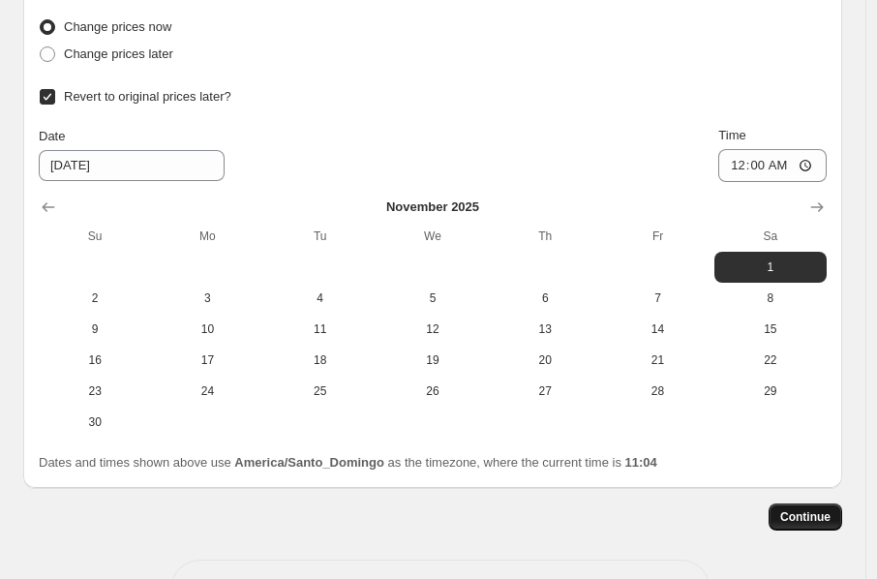
click at [809, 522] on span "Continue" at bounding box center [805, 516] width 50 height 15
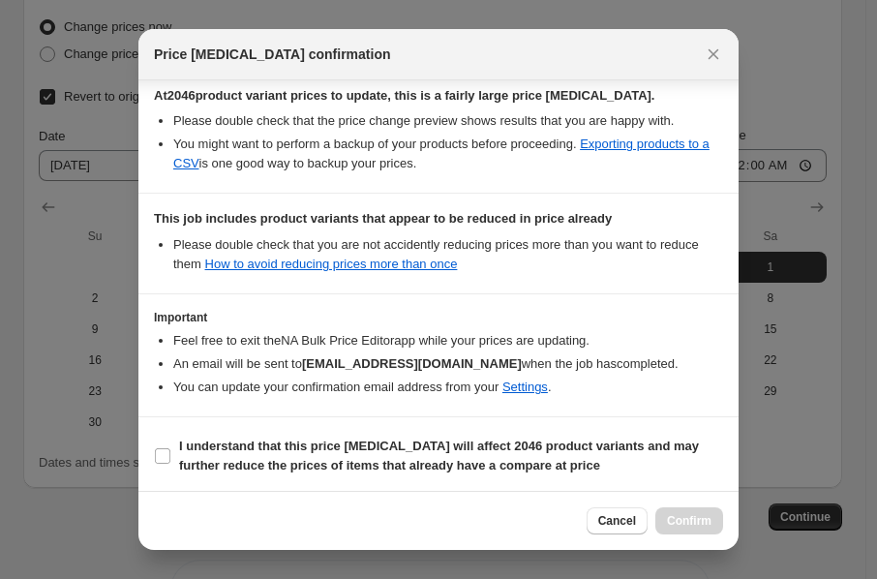
scroll to position [362, 0]
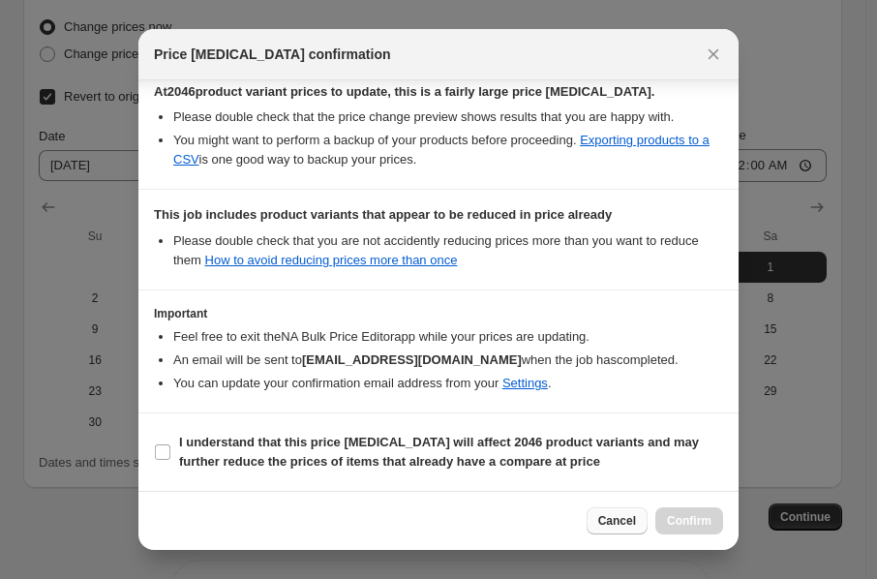
click at [619, 516] on span "Cancel" at bounding box center [617, 520] width 38 height 15
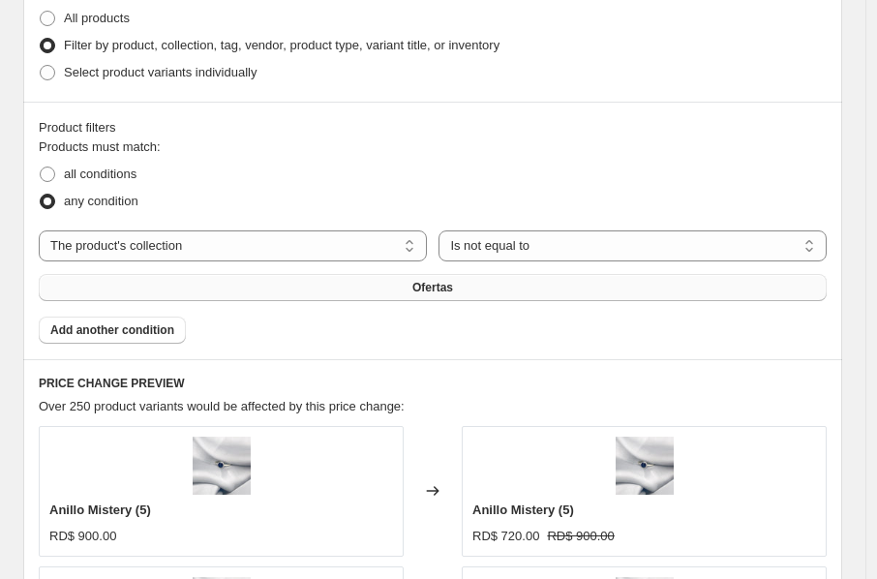
scroll to position [1254, 0]
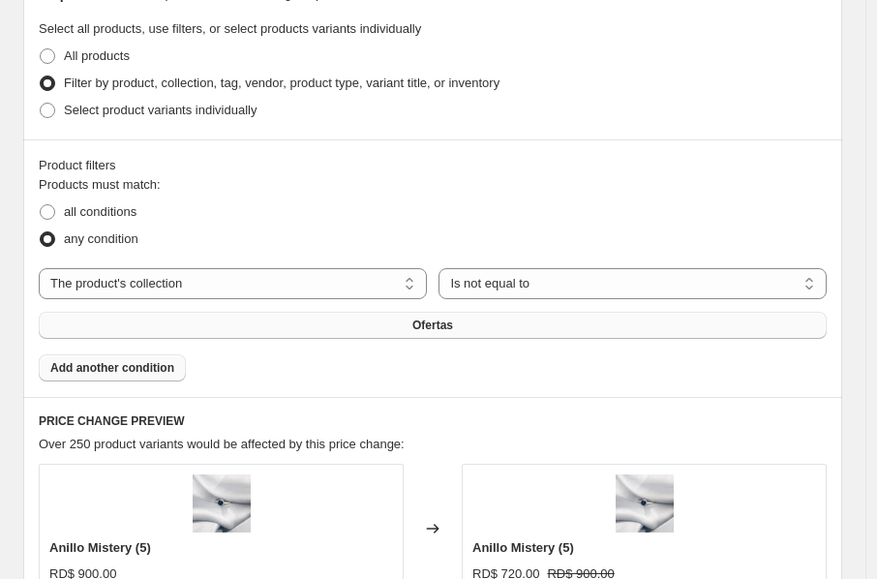
click at [160, 367] on span "Add another condition" at bounding box center [112, 367] width 124 height 15
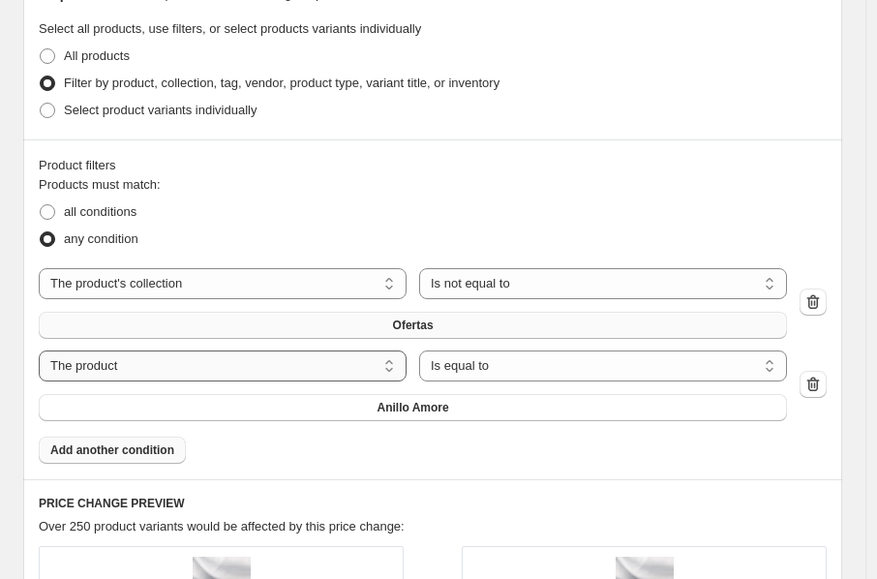
click at [243, 369] on select "The product The product's collection The product's tag The product's vendor The…" at bounding box center [223, 365] width 368 height 31
select select "tag"
click at [468, 408] on button "123456" at bounding box center [413, 407] width 748 height 27
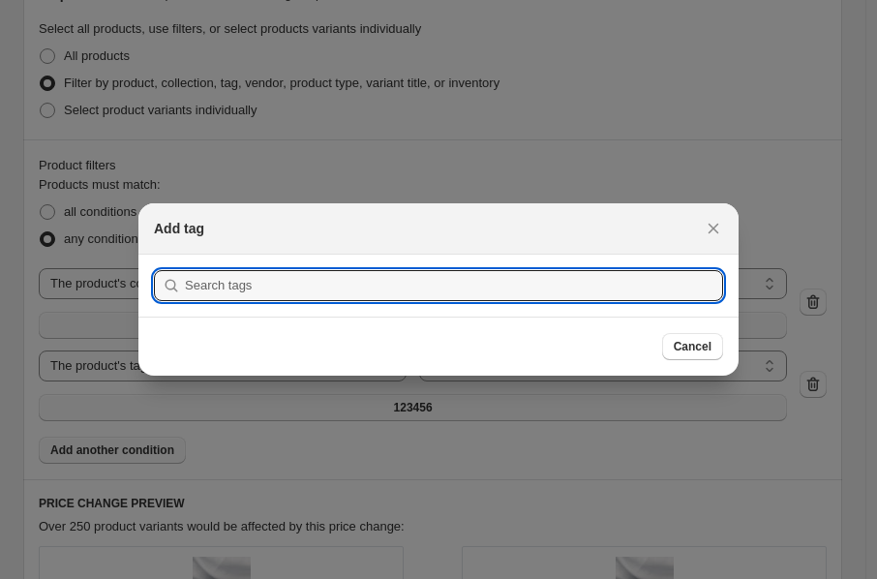
scroll to position [0, 0]
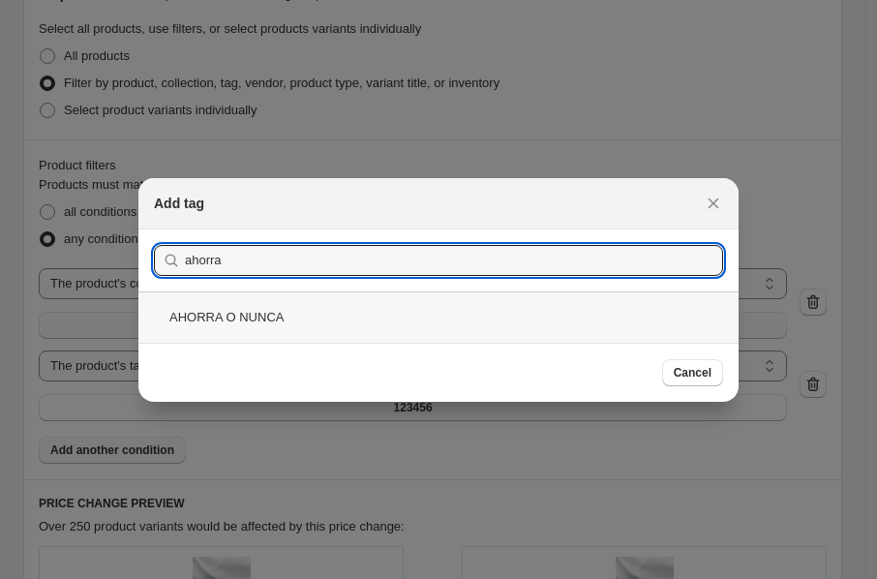
type input "ahorra"
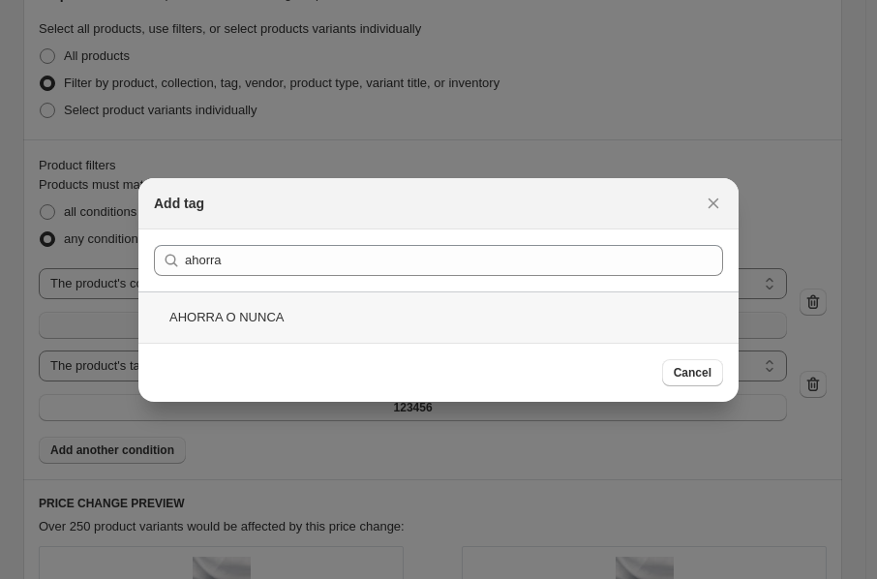
click at [427, 324] on div "AHORRA O NUNCA" at bounding box center [438, 316] width 600 height 51
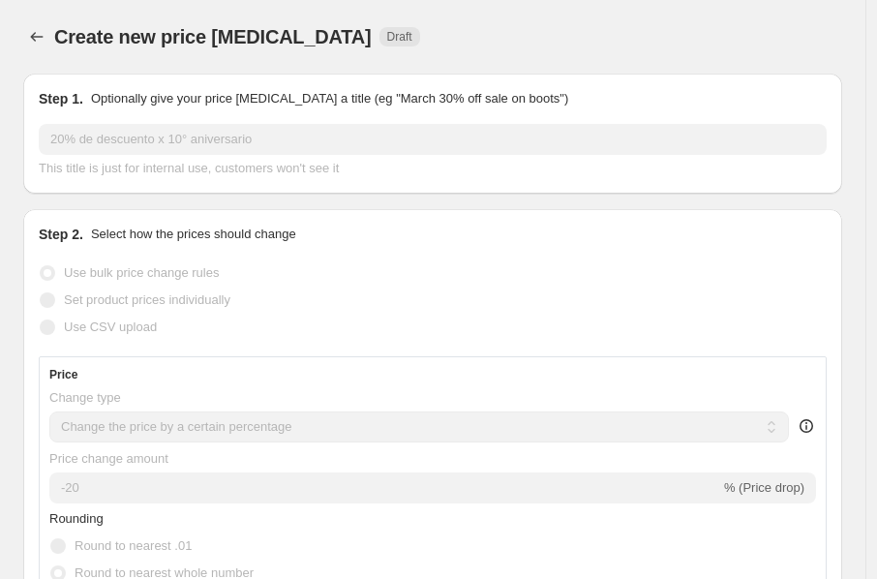
scroll to position [1254, 0]
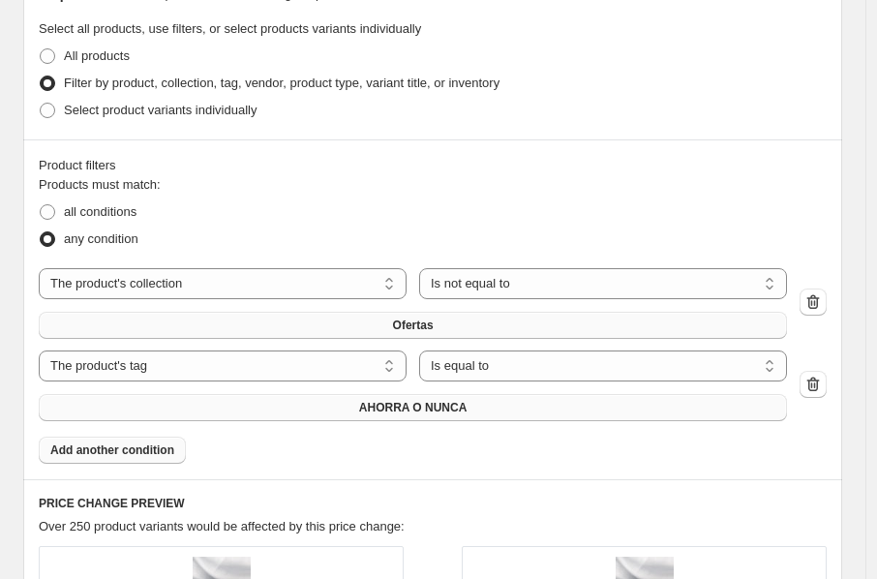
click at [255, 410] on button "AHORRA O NUNCA" at bounding box center [413, 407] width 748 height 27
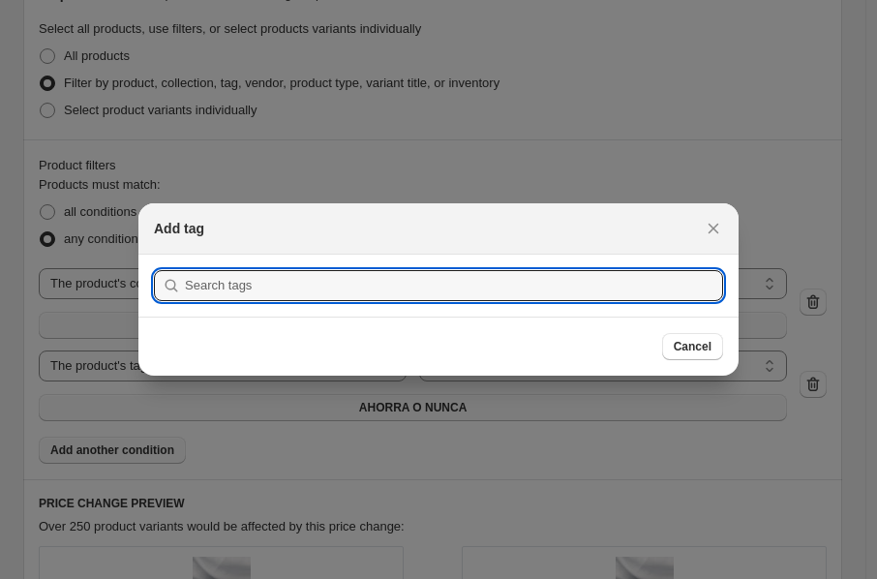
scroll to position [0, 0]
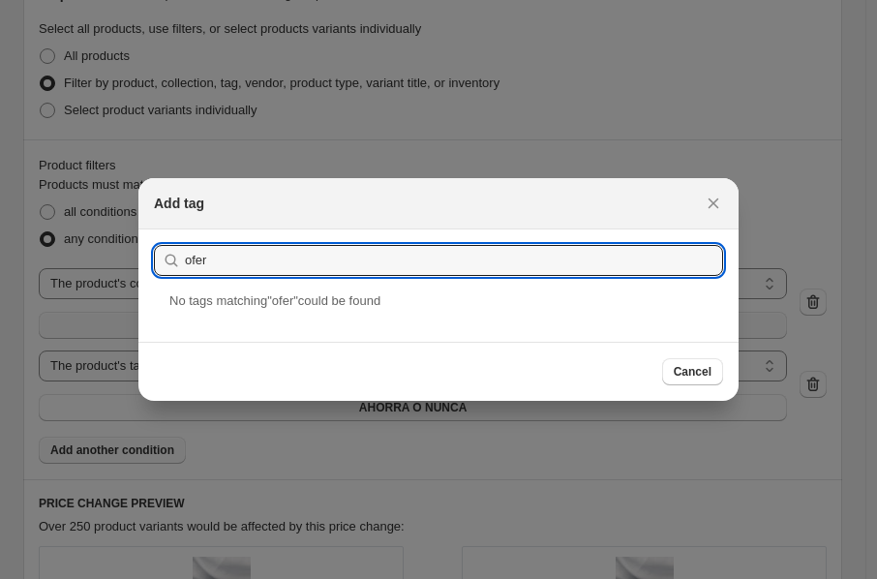
type input "ofer"
click at [730, 198] on div "Add tag" at bounding box center [438, 203] width 600 height 51
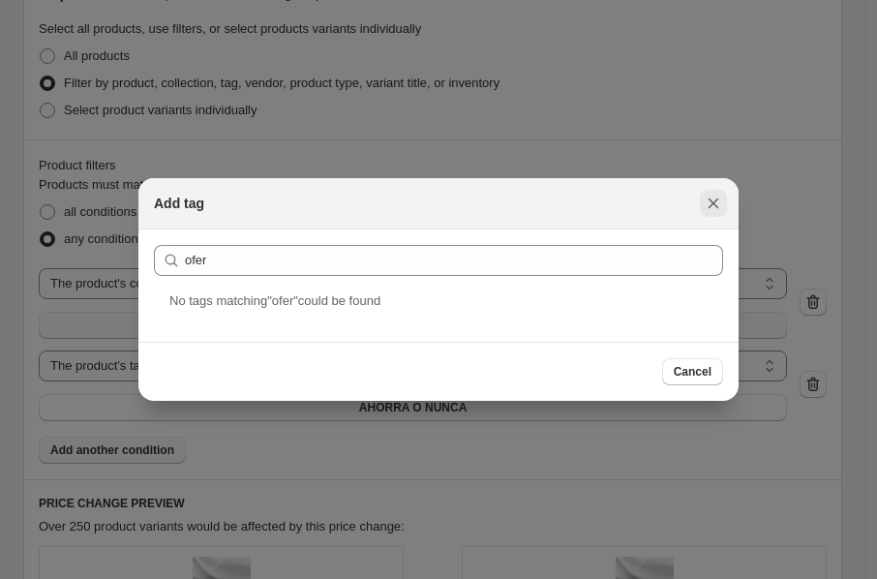
click at [713, 199] on icon "Close" at bounding box center [713, 203] width 19 height 19
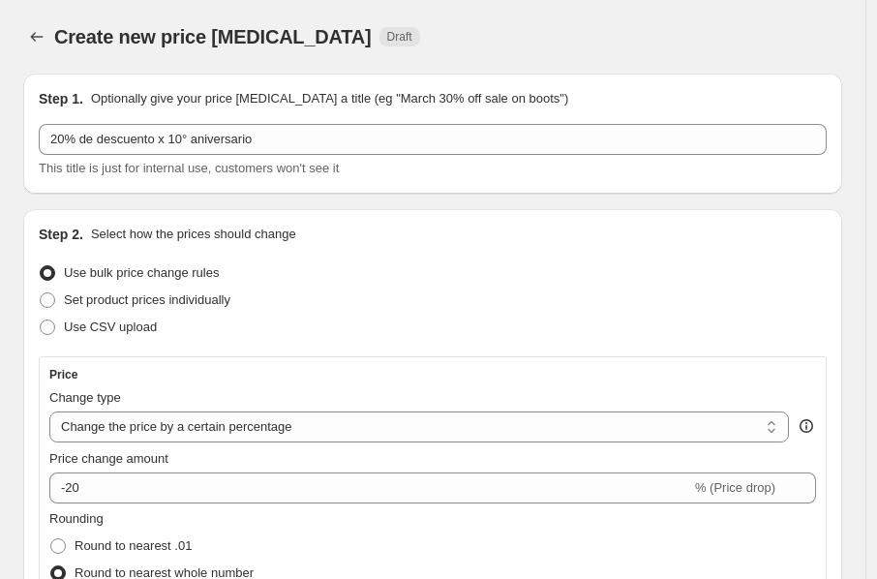
scroll to position [1254, 0]
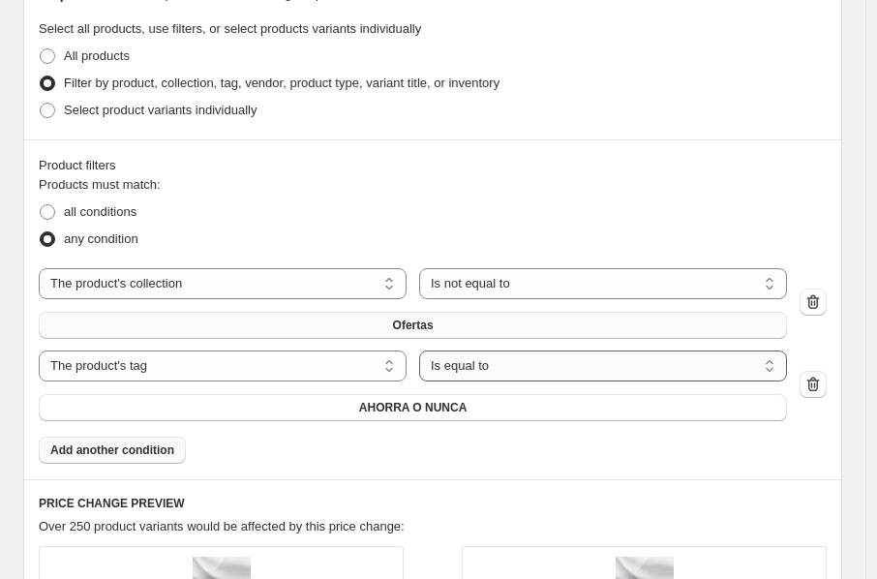
click at [459, 373] on select "Is equal to Is not equal to" at bounding box center [603, 365] width 368 height 31
select select "not_equal"
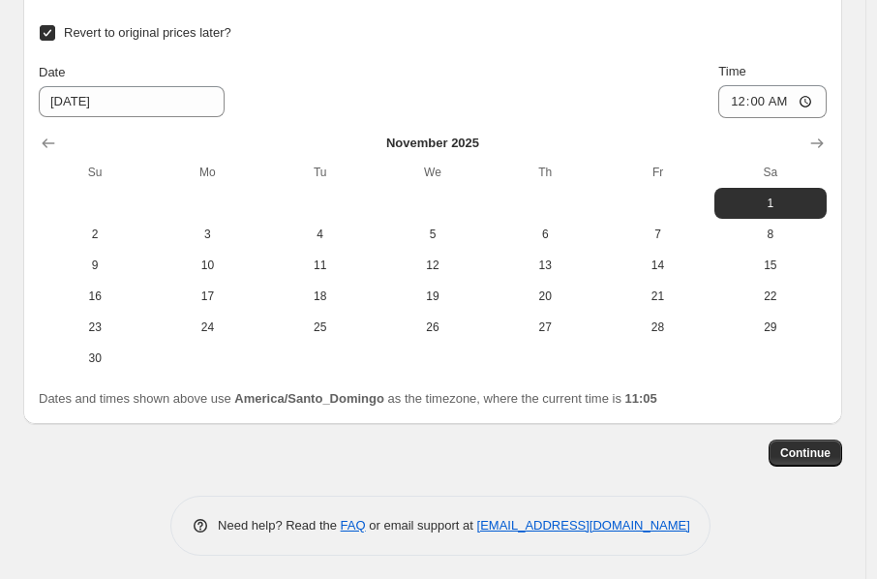
scroll to position [2671, 0]
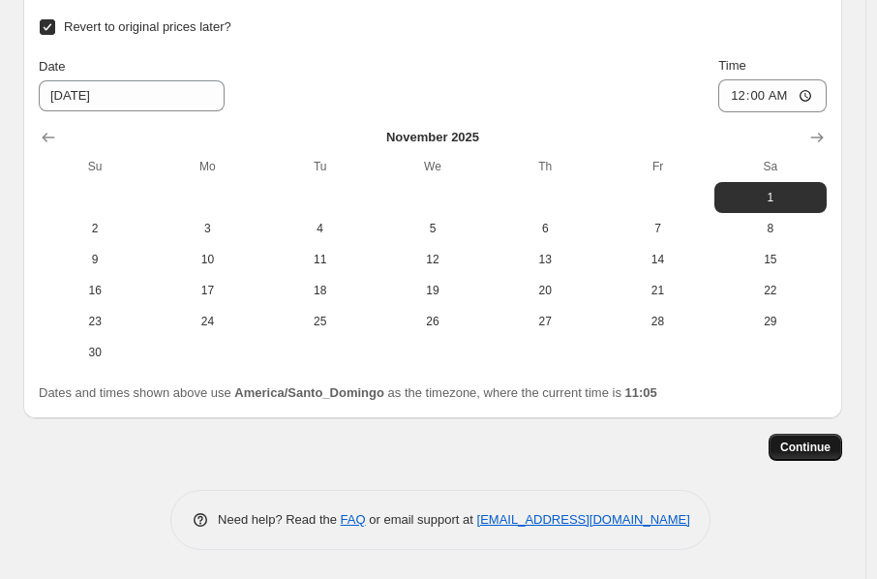
click at [815, 448] on span "Continue" at bounding box center [805, 446] width 50 height 15
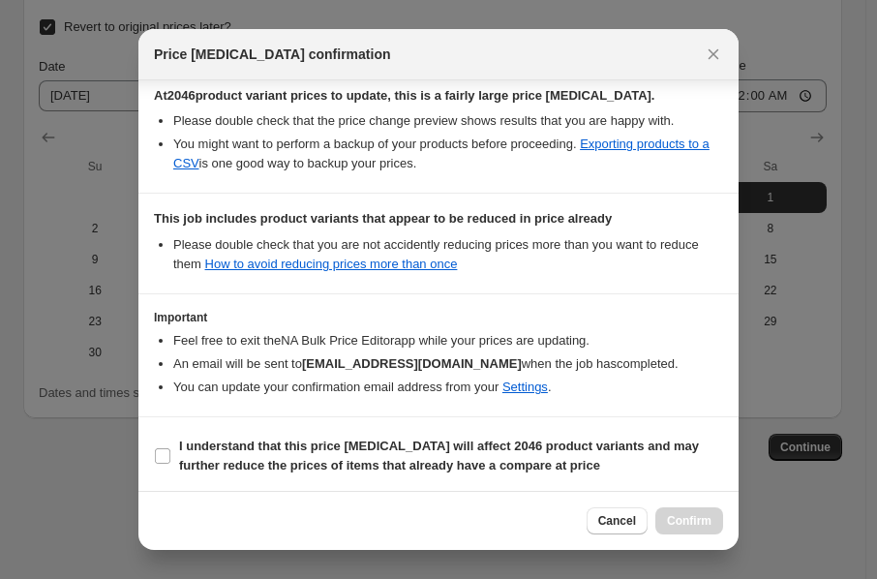
scroll to position [362, 0]
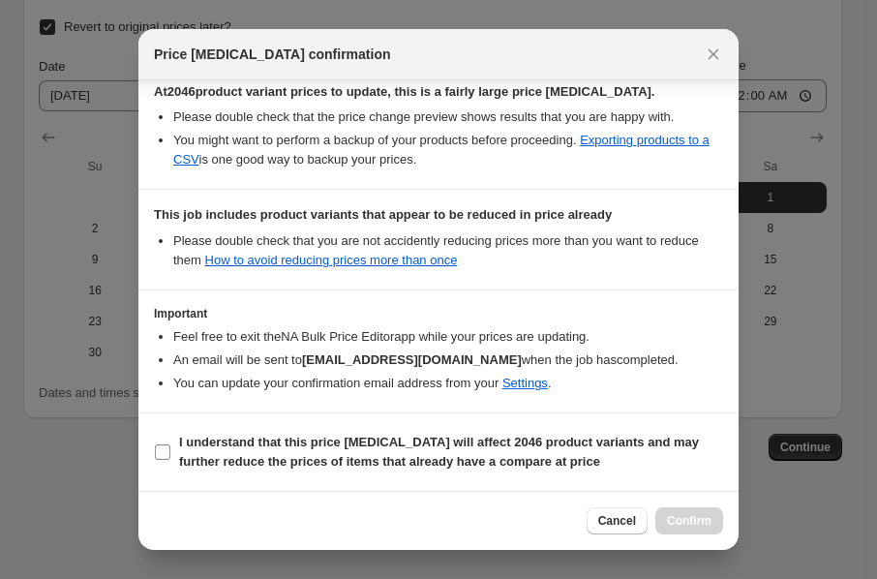
click at [165, 448] on input "I understand that this price change job will affect 2046 product variants and m…" at bounding box center [162, 451] width 15 height 15
checkbox input "true"
click at [682, 516] on span "Confirm" at bounding box center [689, 520] width 45 height 15
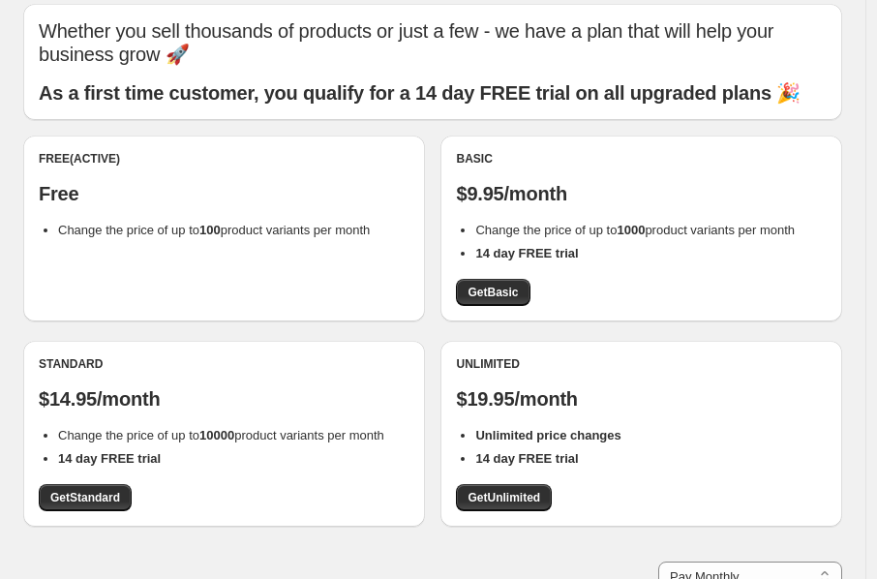
scroll to position [117, 0]
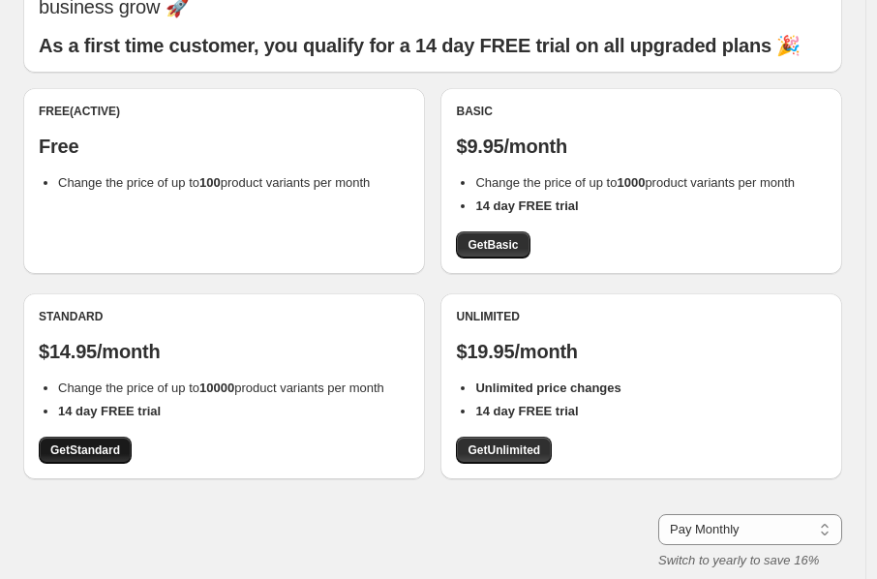
click at [94, 442] on span "Get Standard" at bounding box center [85, 449] width 70 height 15
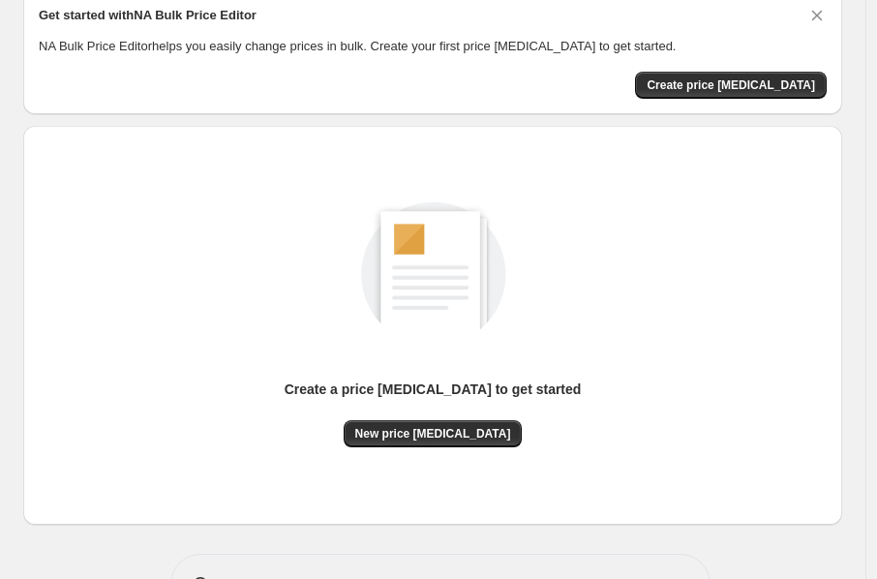
scroll to position [145, 0]
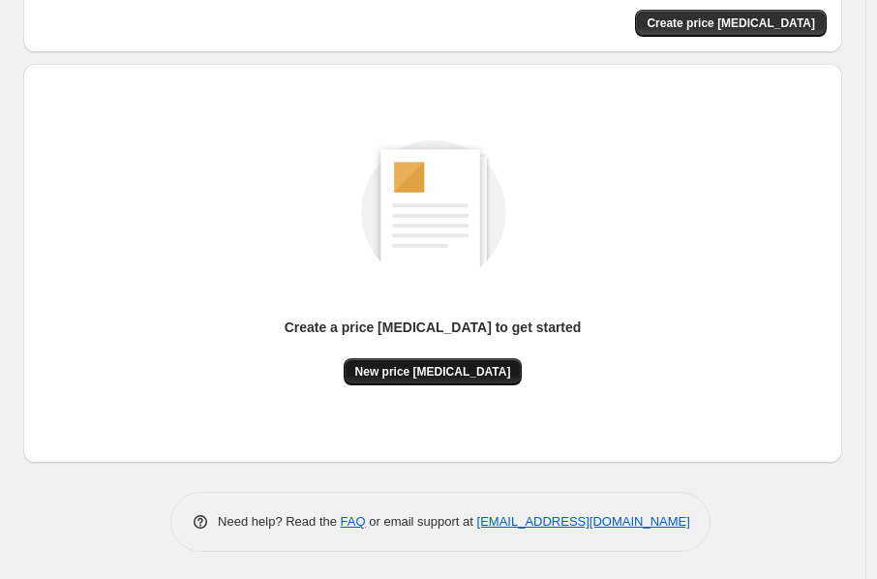
click at [469, 370] on span "New price change job" at bounding box center [433, 371] width 156 height 15
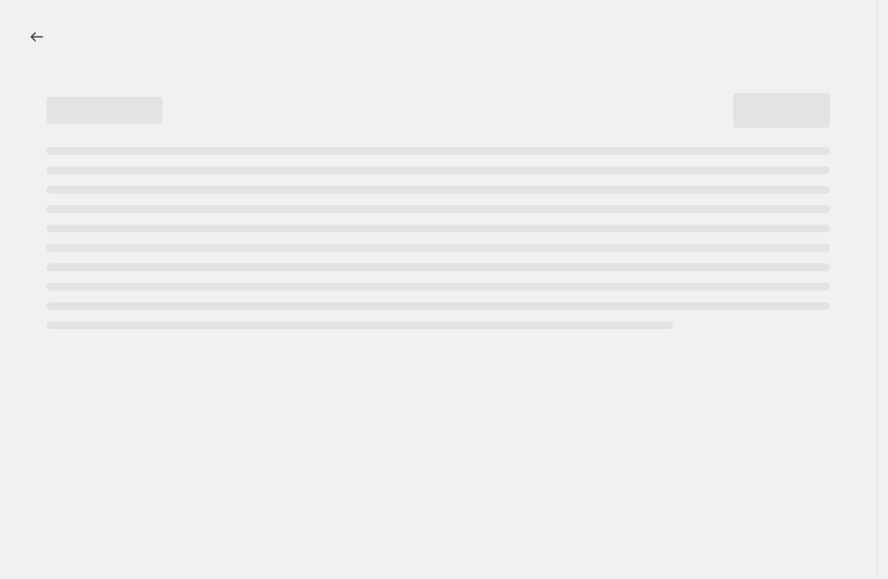
select select "percentage"
